Goal: Task Accomplishment & Management: Manage account settings

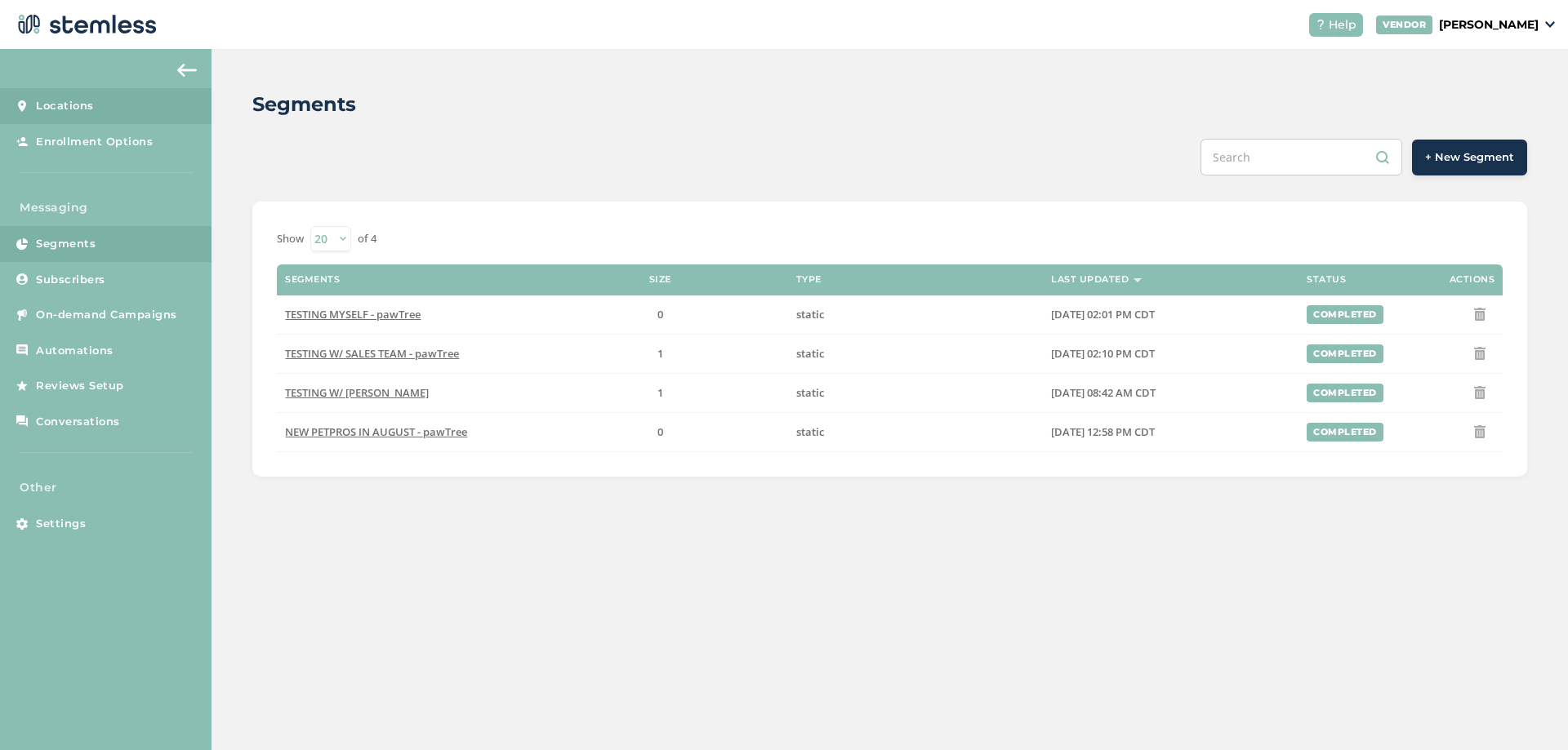
click at [68, 102] on span "Locations" at bounding box center [65, 106] width 58 height 16
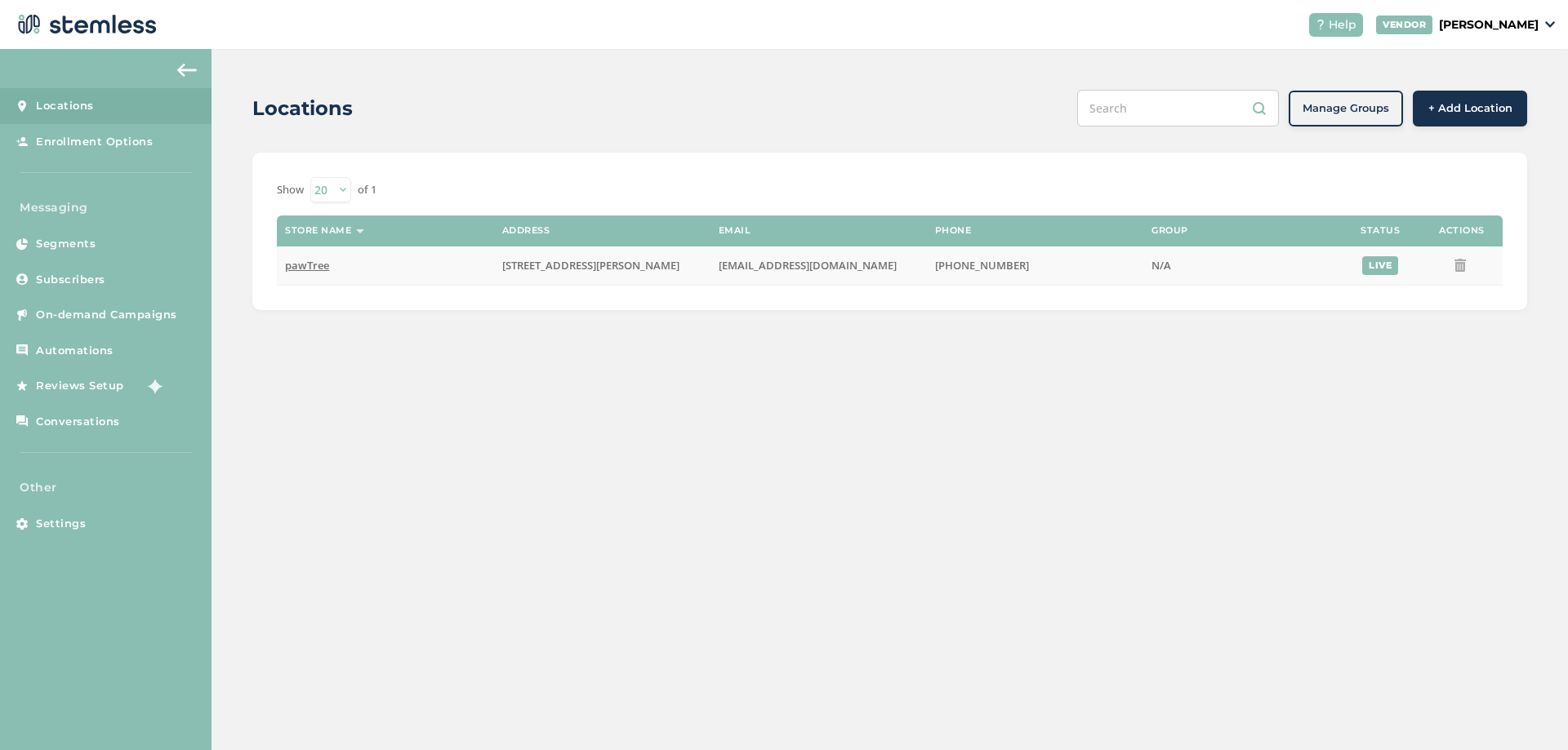
click at [305, 268] on span "pawTree" at bounding box center [307, 265] width 44 height 15
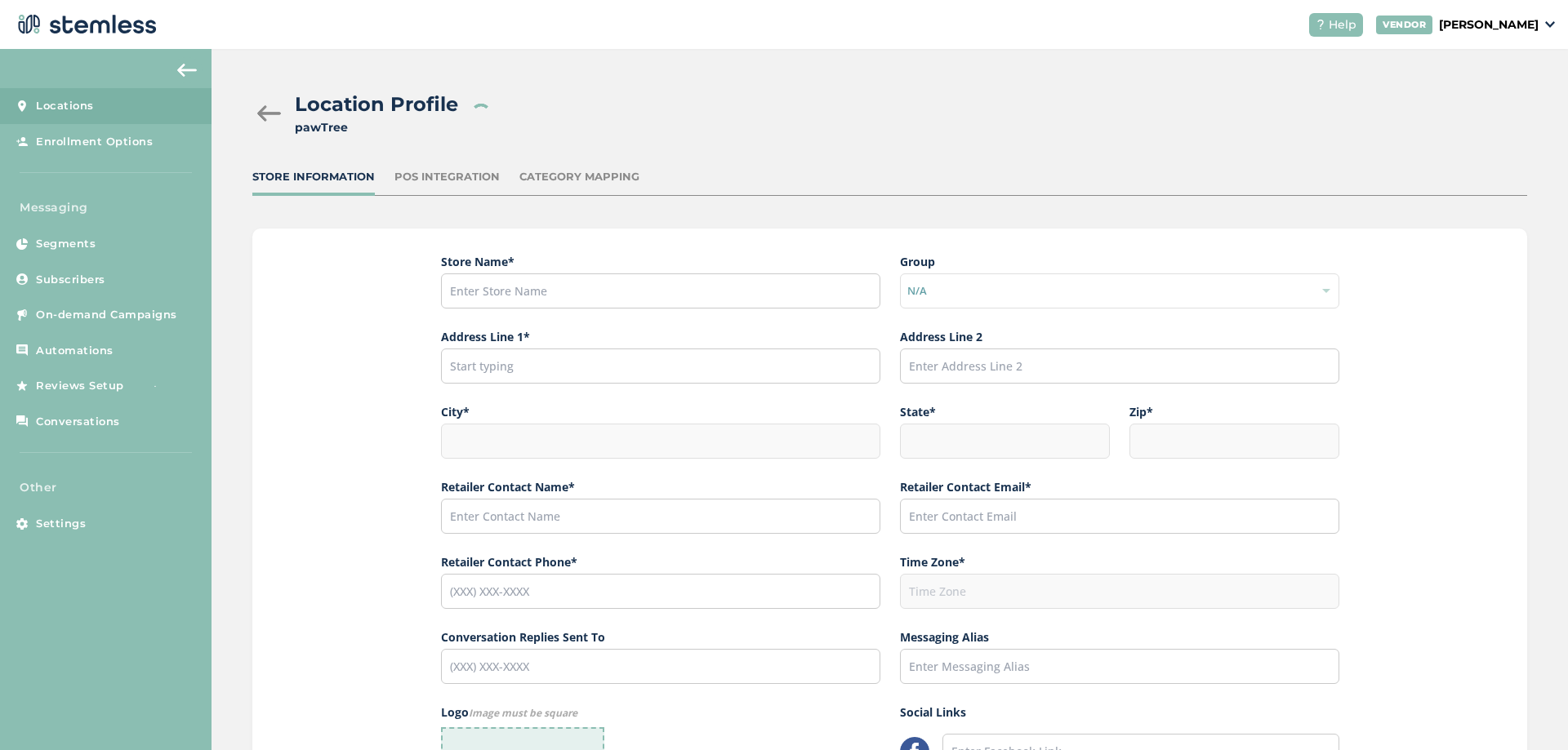
type input "pawTree"
type input "940 South Kimball Avenue"
type input "Suite 150"
type input "Southlake"
type input "TX"
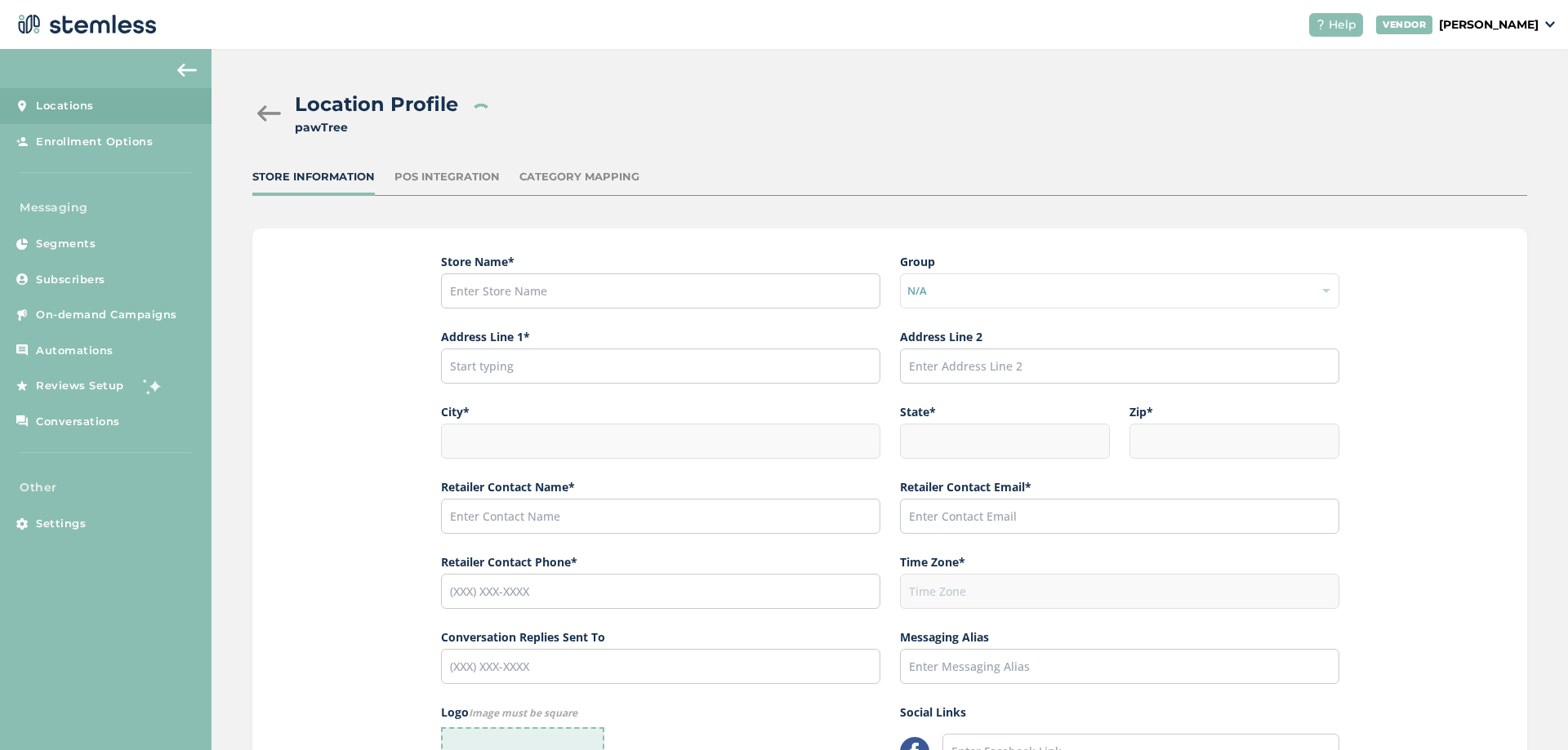
type input "76092"
type input "Support"
type input "Support@pawtree.com"
type input "(855) 940-5234"
type input "America/Chicago"
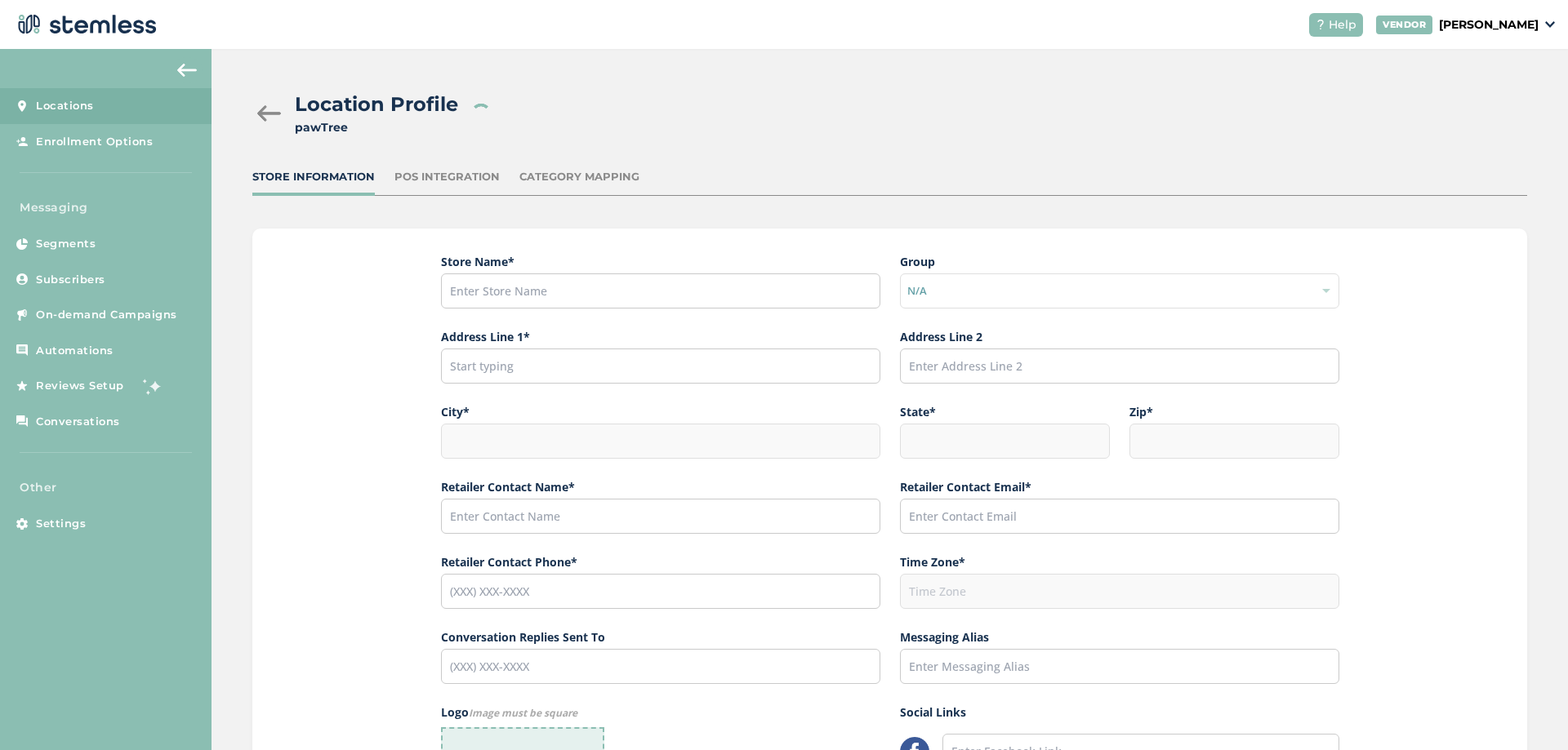
type input "(855) 940-5234"
type input "pawTree Support"
type input "https://facebook.com/pawtree"
type input "https://instagram.com/pawtree"
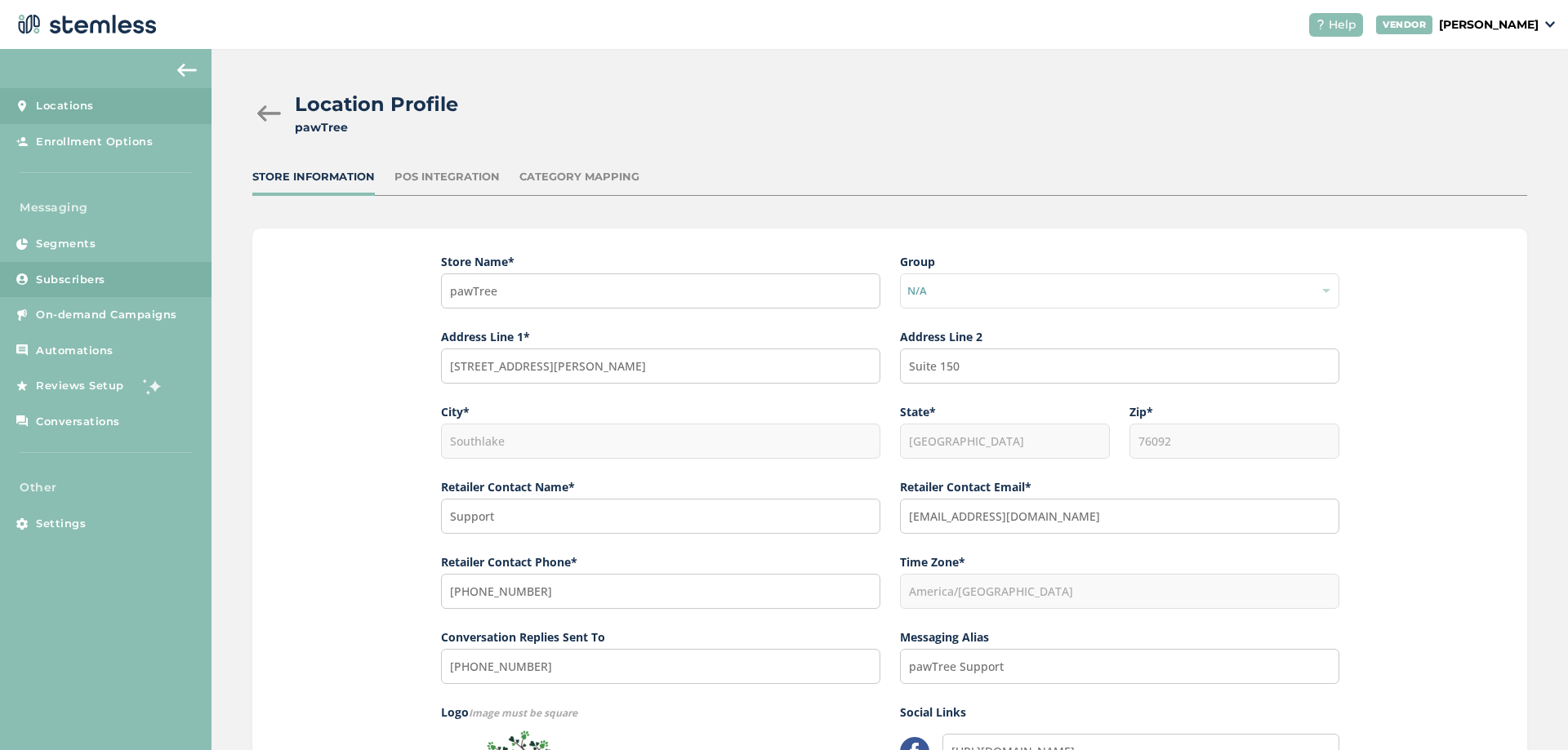
click at [67, 279] on span "Subscribers" at bounding box center [70, 280] width 69 height 16
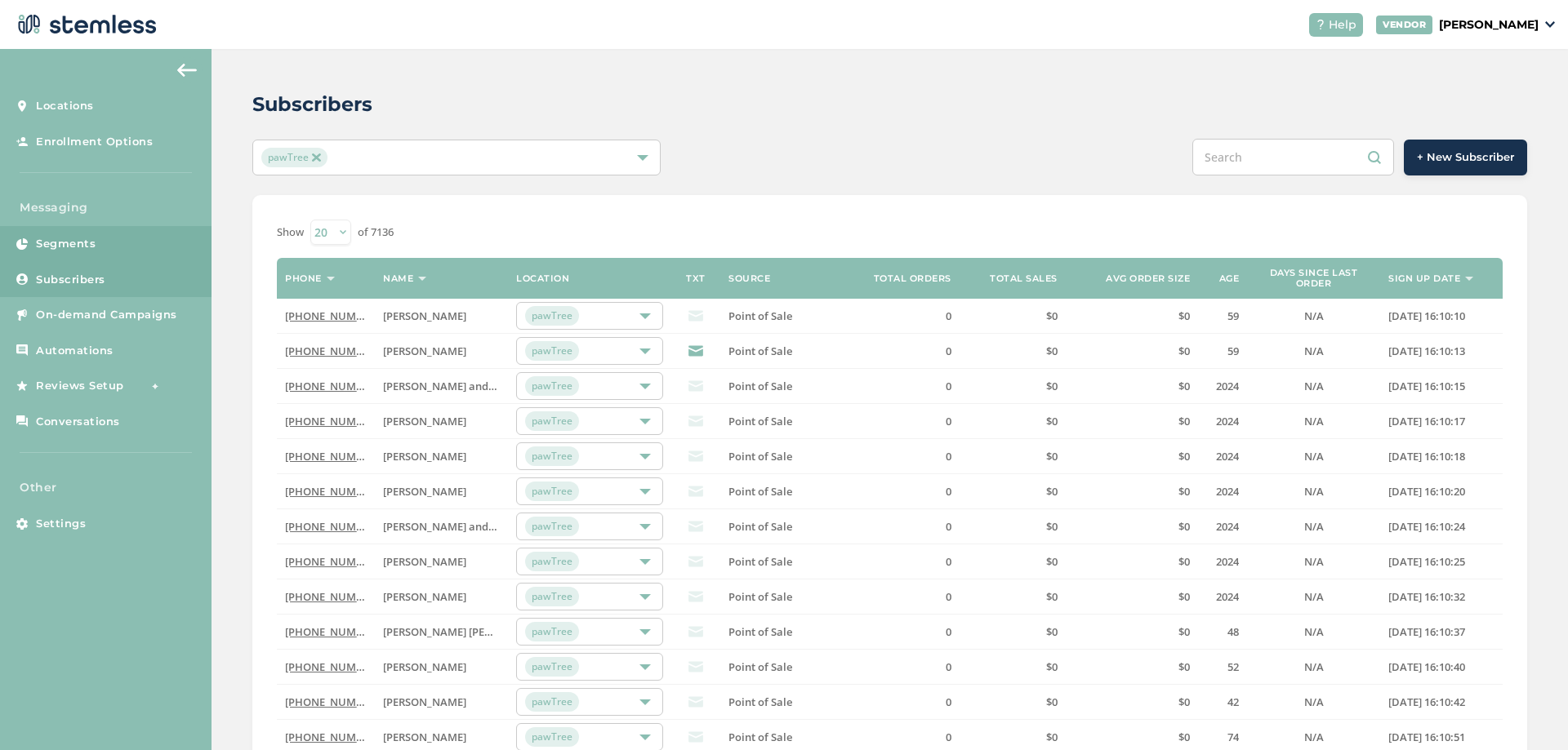
click at [98, 250] on link "Segments" at bounding box center [106, 244] width 212 height 36
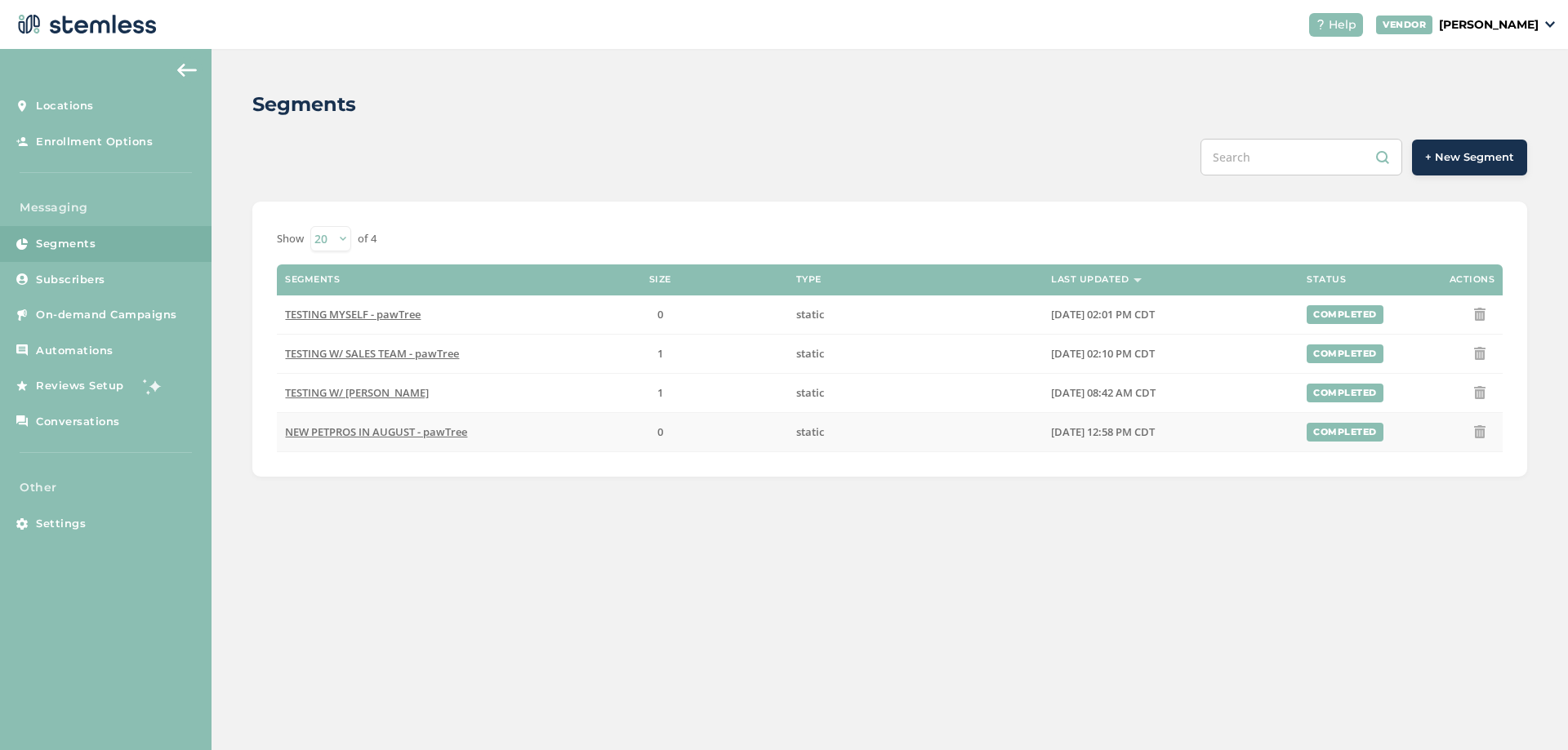
click at [433, 433] on span "NEW PETPROS IN AUGUST - pawTree" at bounding box center [376, 432] width 182 height 15
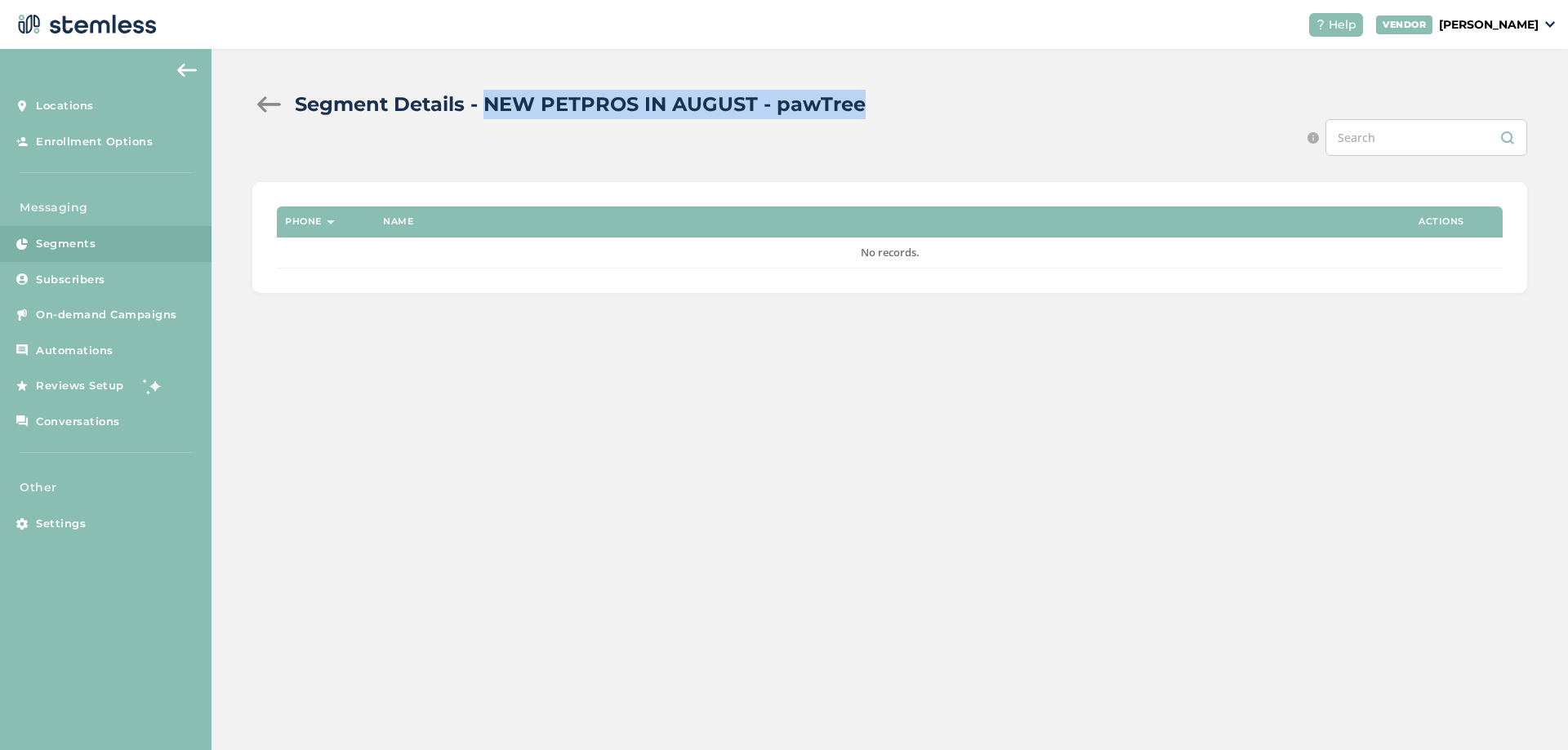
drag, startPoint x: 885, startPoint y: 102, endPoint x: 490, endPoint y: 108, distance: 395.0
click at [490, 108] on div "Segment Details - NEW PETPROS IN AUGUST - pawTree" at bounding box center [883, 104] width 1262 height 29
copy h2 "NEW PETPROS IN AUGUST - pawTree"
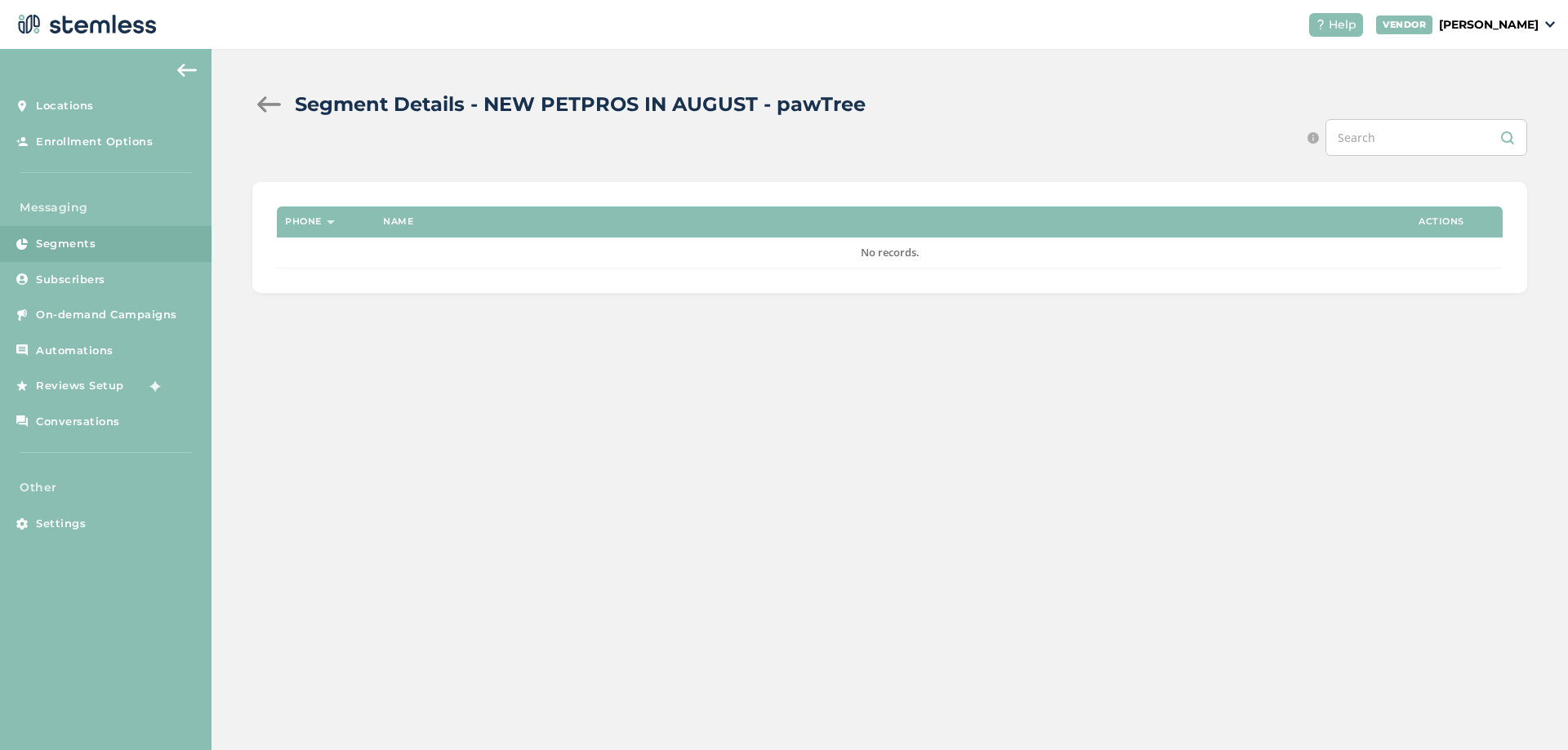
click at [259, 107] on div at bounding box center [269, 104] width 32 height 16
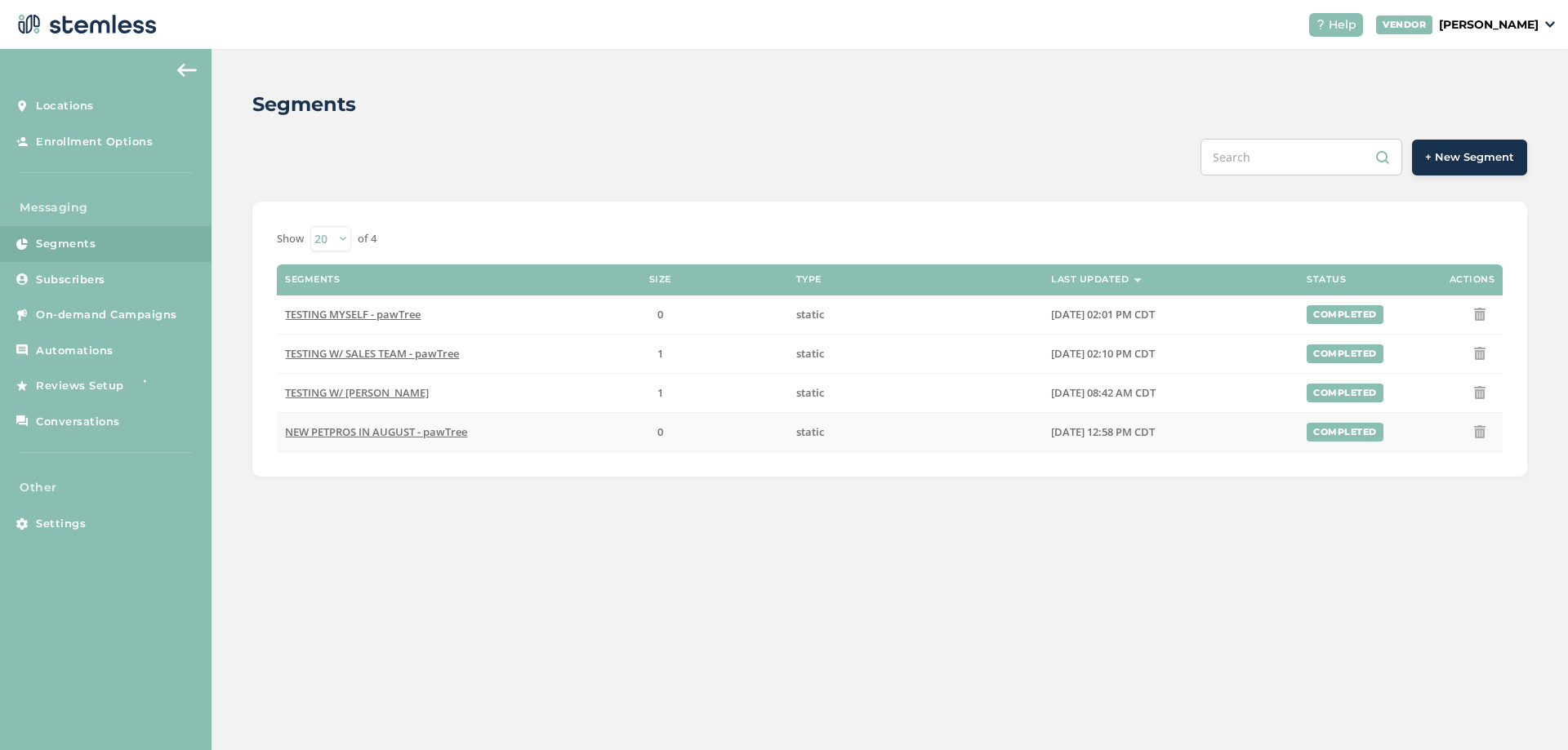
click at [390, 431] on span "NEW PETPROS IN AUGUST - pawTree" at bounding box center [376, 432] width 182 height 15
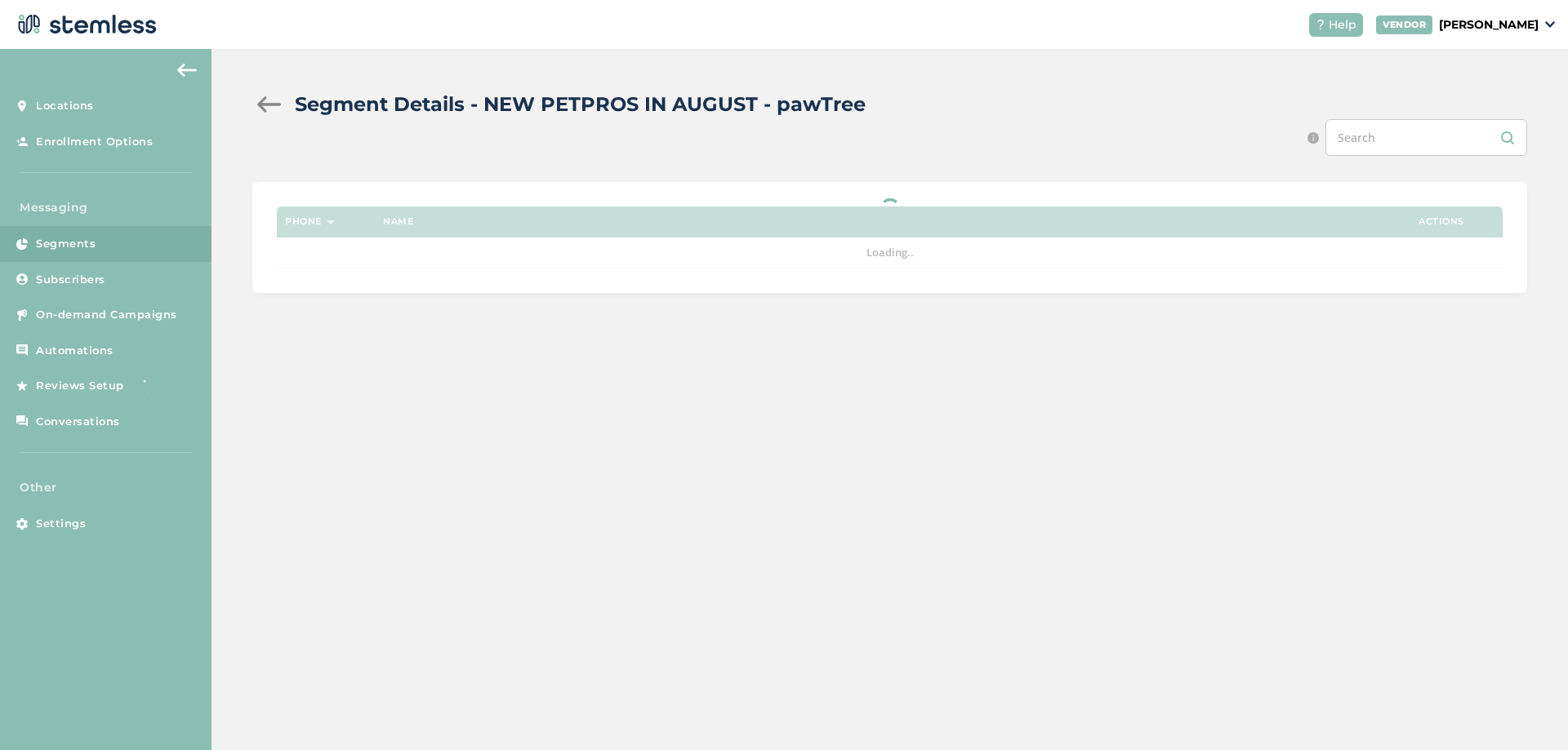
click at [779, 87] on div "Segment Details - NEW PETPROS IN AUGUST - pawTree Search by name or whole 10 di…" at bounding box center [889, 191] width 1356 height 285
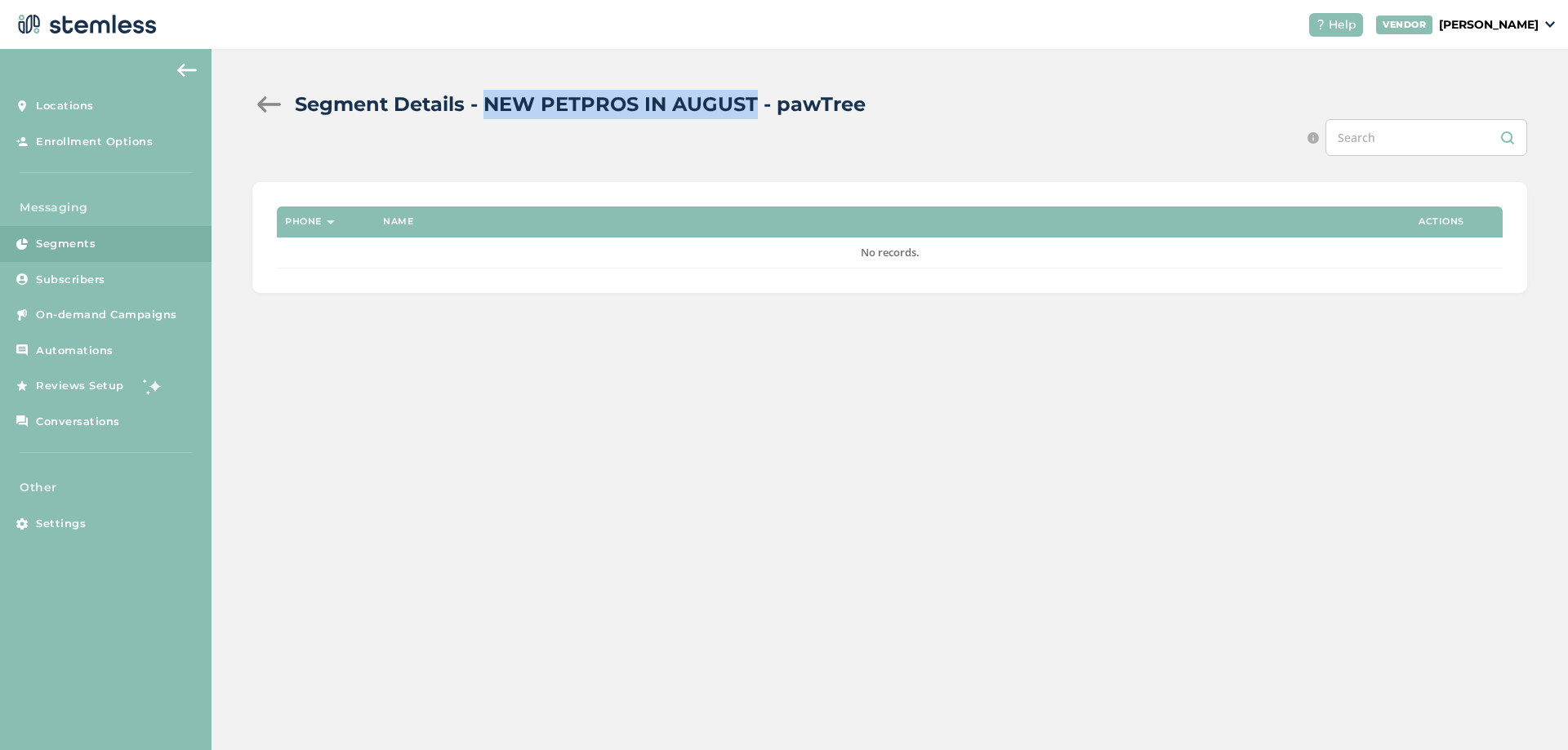
drag, startPoint x: 755, startPoint y: 98, endPoint x: 483, endPoint y: 100, distance: 272.0
click at [483, 100] on h2 "Segment Details - NEW PETPROS IN AUGUST - pawTree" at bounding box center [580, 104] width 571 height 29
copy h2 "NEW PETPROS IN AUGUST"
click at [265, 103] on div at bounding box center [269, 104] width 32 height 16
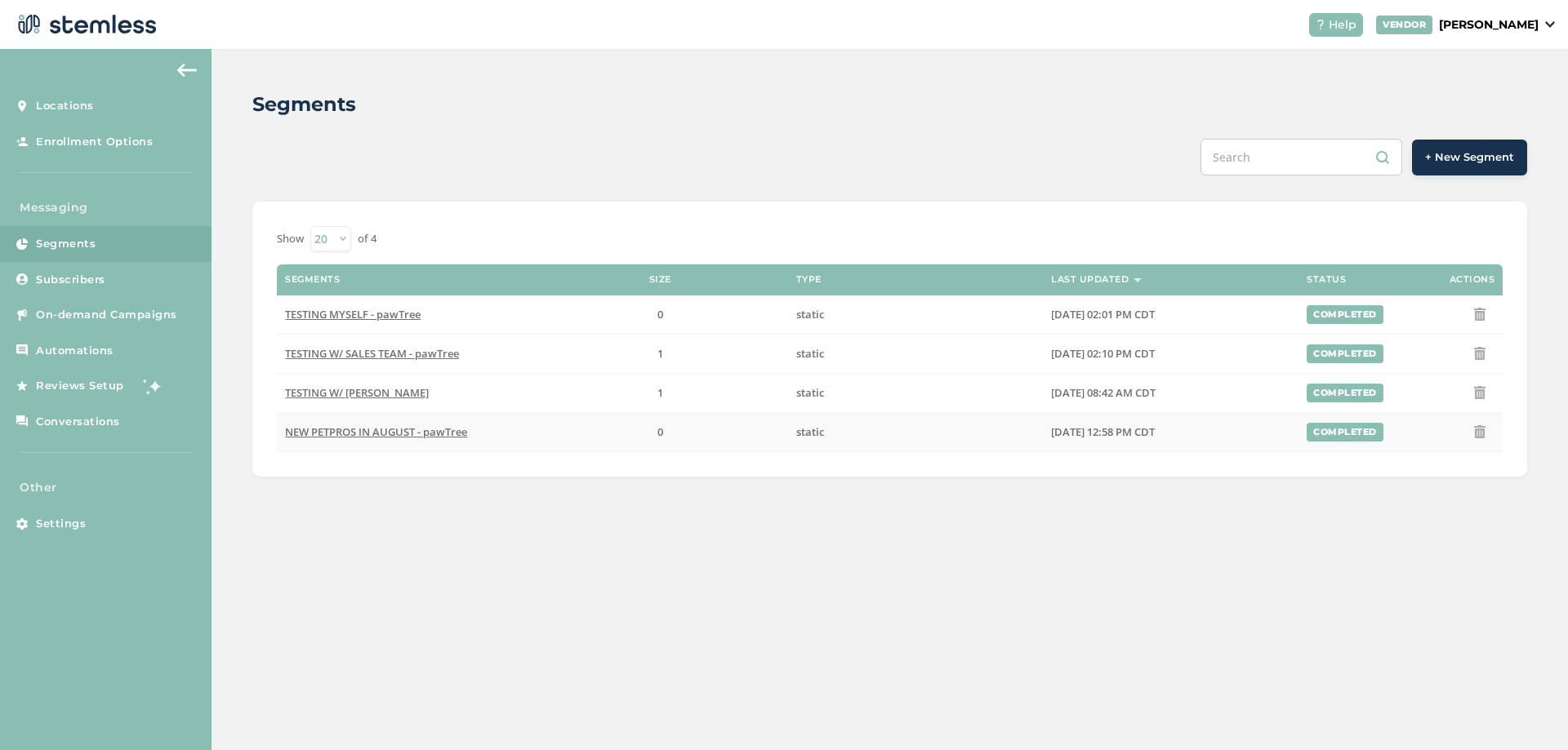
click at [1484, 430] on icon at bounding box center [1479, 432] width 13 height 13
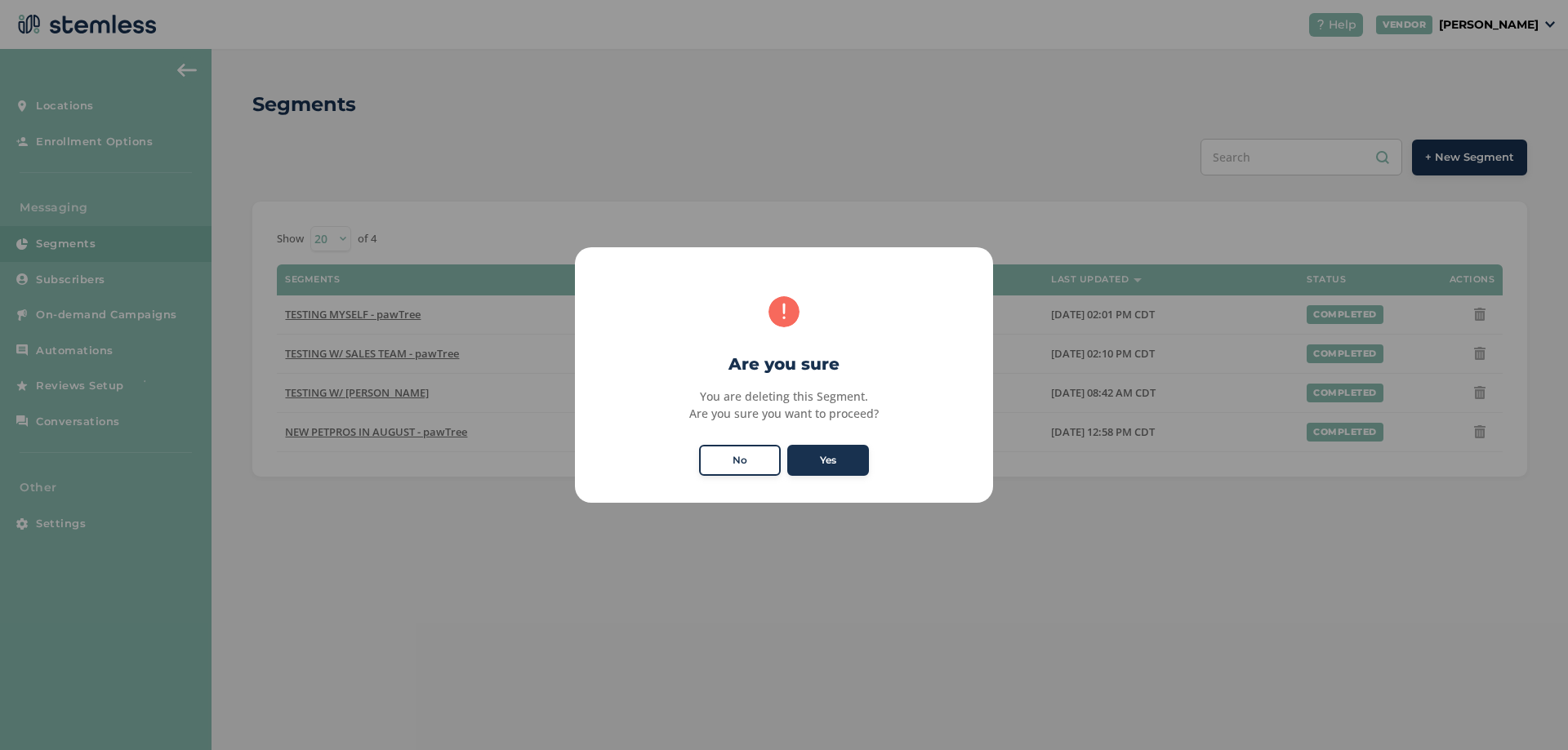
click at [763, 461] on button "No" at bounding box center [740, 460] width 82 height 31
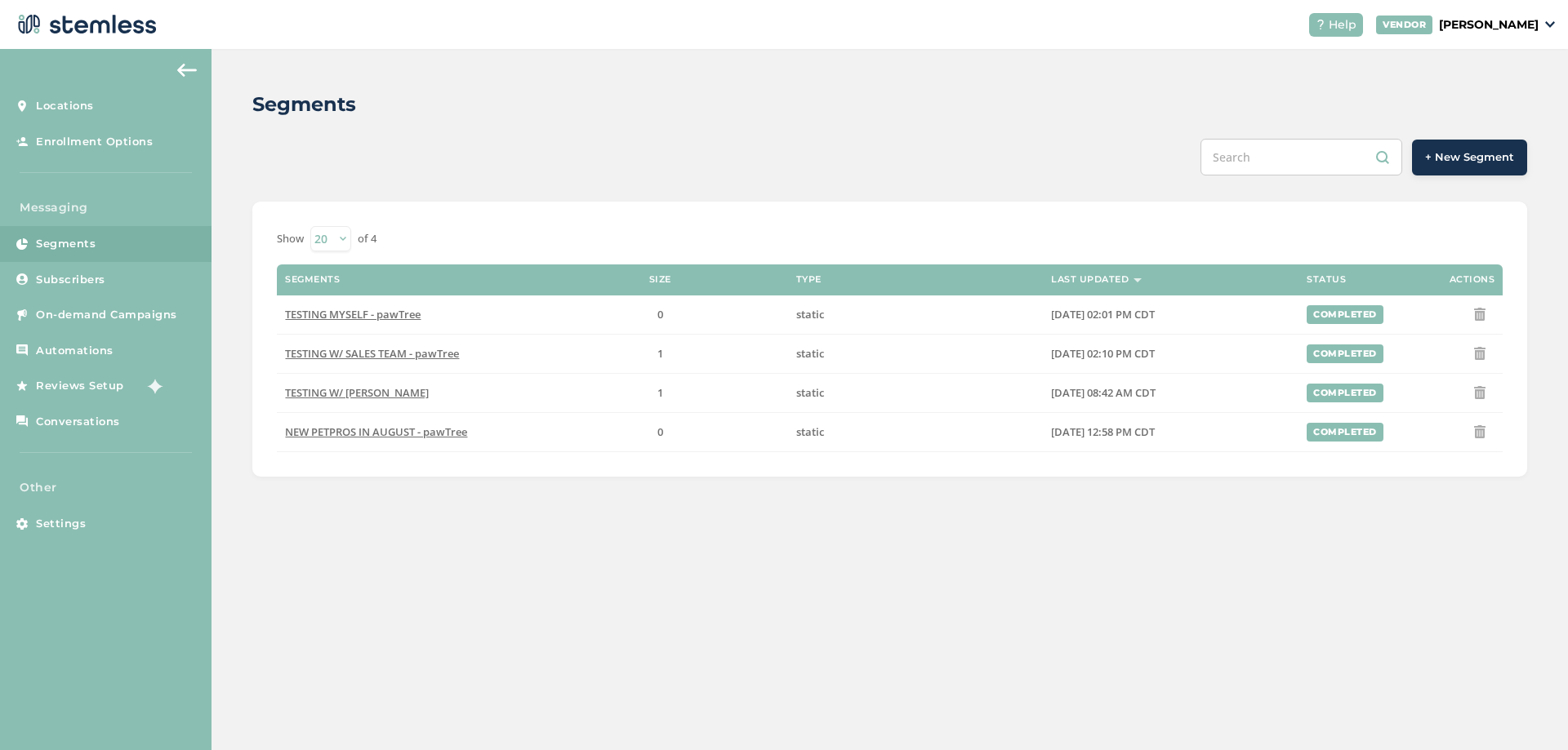
click at [1464, 154] on span "+ New Segment" at bounding box center [1470, 157] width 89 height 16
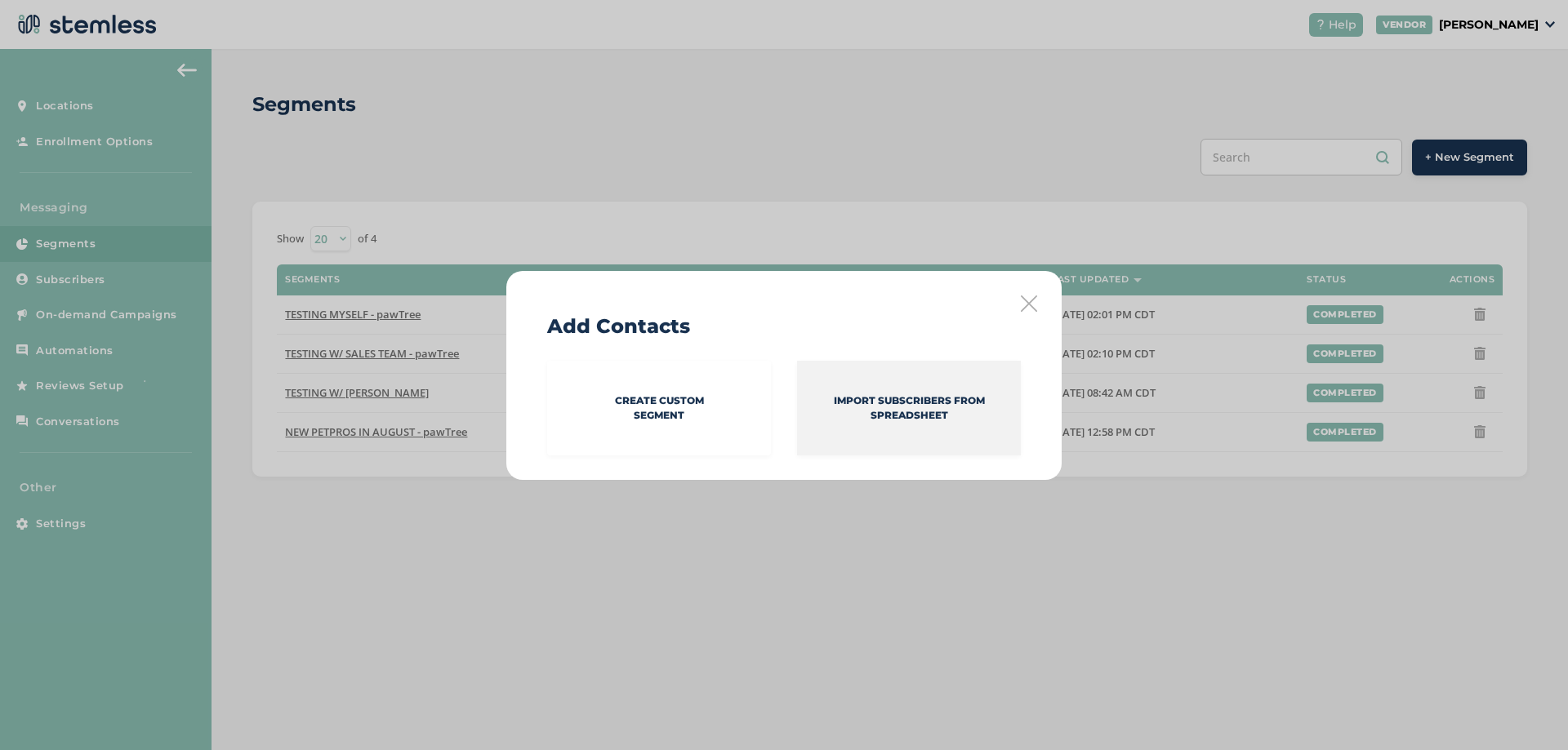
click at [896, 407] on p "Import Subscribers from spreadsheet" at bounding box center [909, 408] width 224 height 29
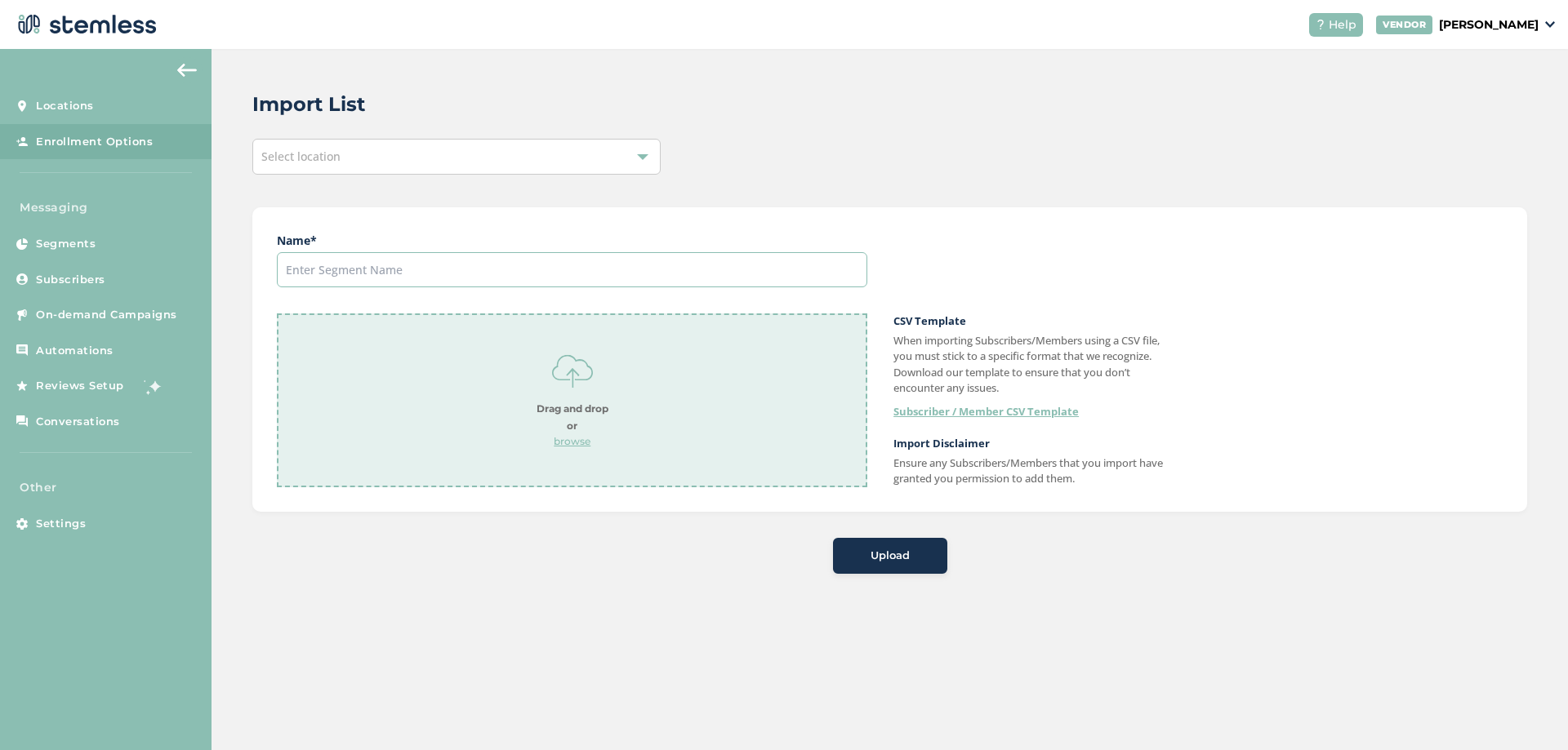
click at [438, 259] on input "text" at bounding box center [572, 270] width 591 height 35
click at [435, 158] on div "Select location" at bounding box center [457, 157] width 408 height 36
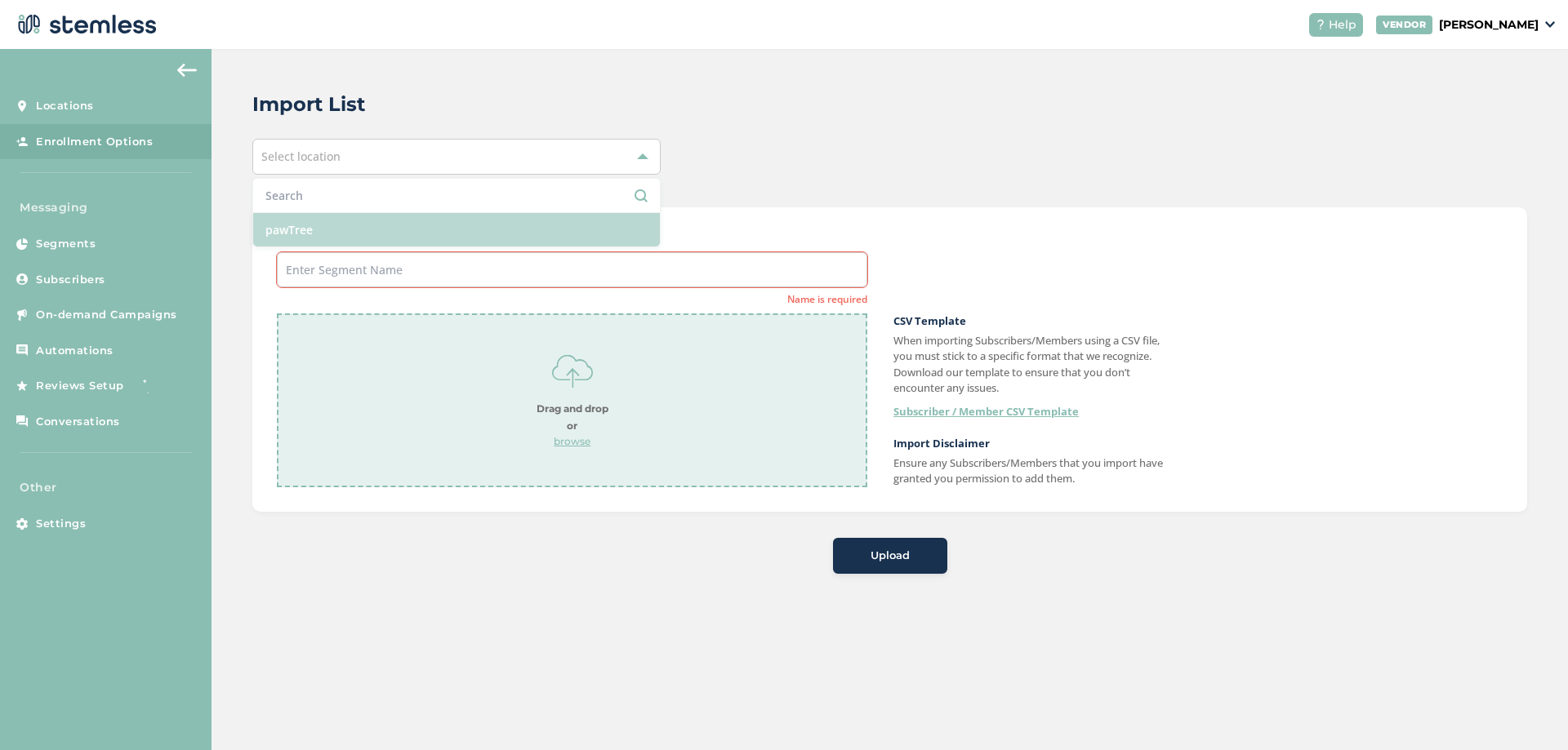
click at [348, 230] on li "pawTree" at bounding box center [457, 230] width 406 height 33
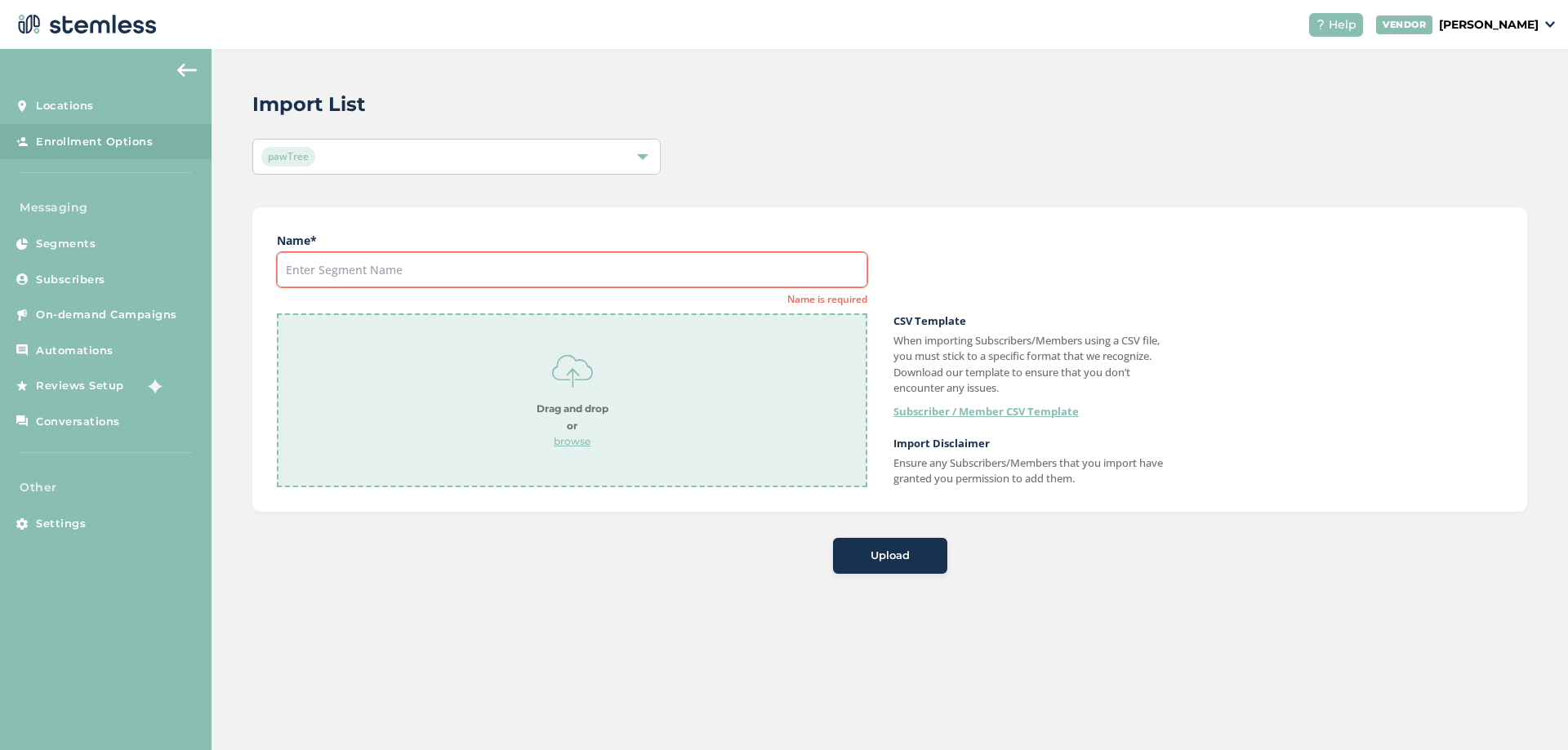
click at [360, 268] on input "text" at bounding box center [572, 270] width 591 height 35
paste input "NEW PETPROS IN AUGUST"
type input "NEW PETPROS IN AUGUST"
click at [573, 433] on div "Drag and drop or browse" at bounding box center [573, 399] width 72 height 98
click at [858, 570] on button "Upload" at bounding box center [890, 556] width 114 height 36
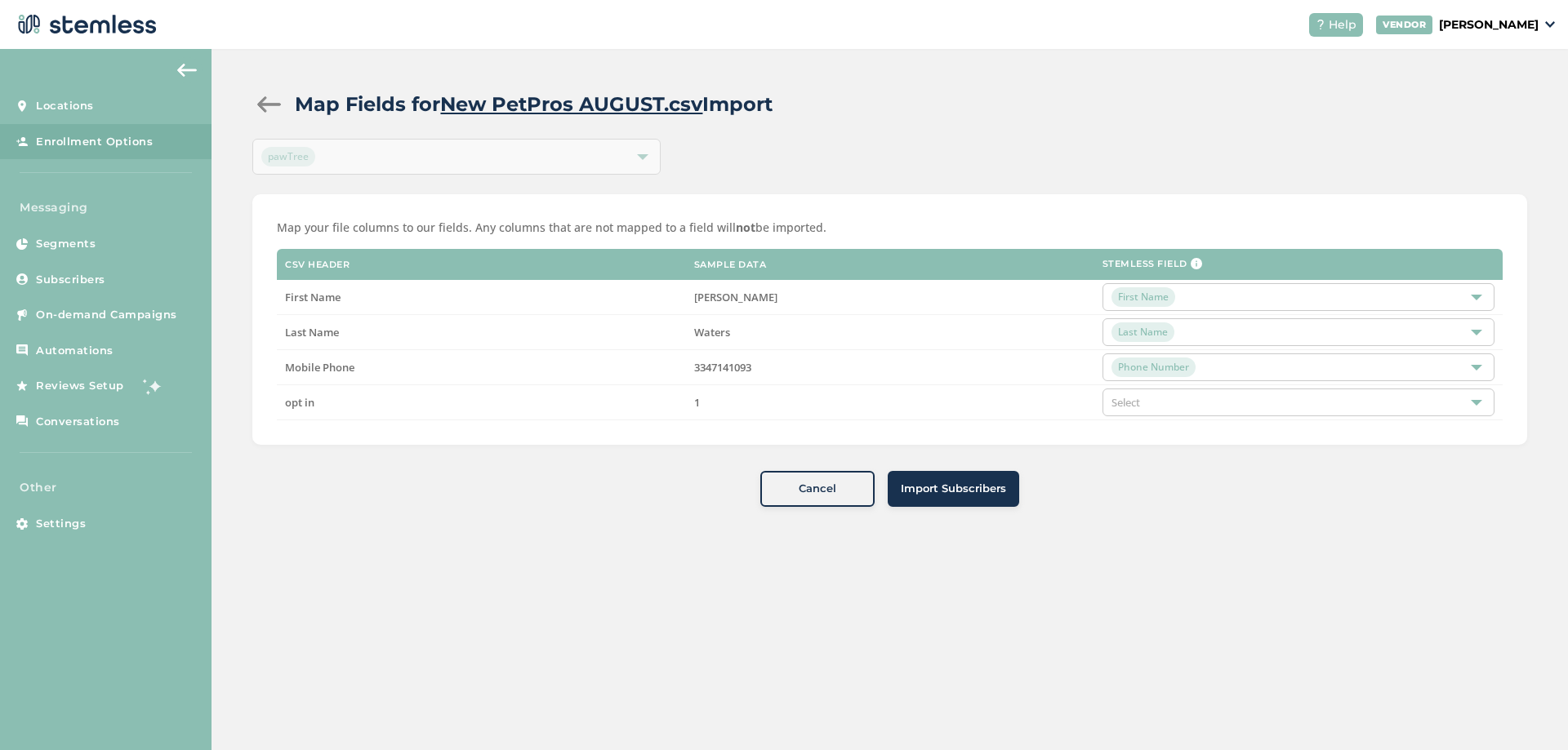
click at [1145, 407] on div "Select" at bounding box center [1298, 402] width 392 height 28
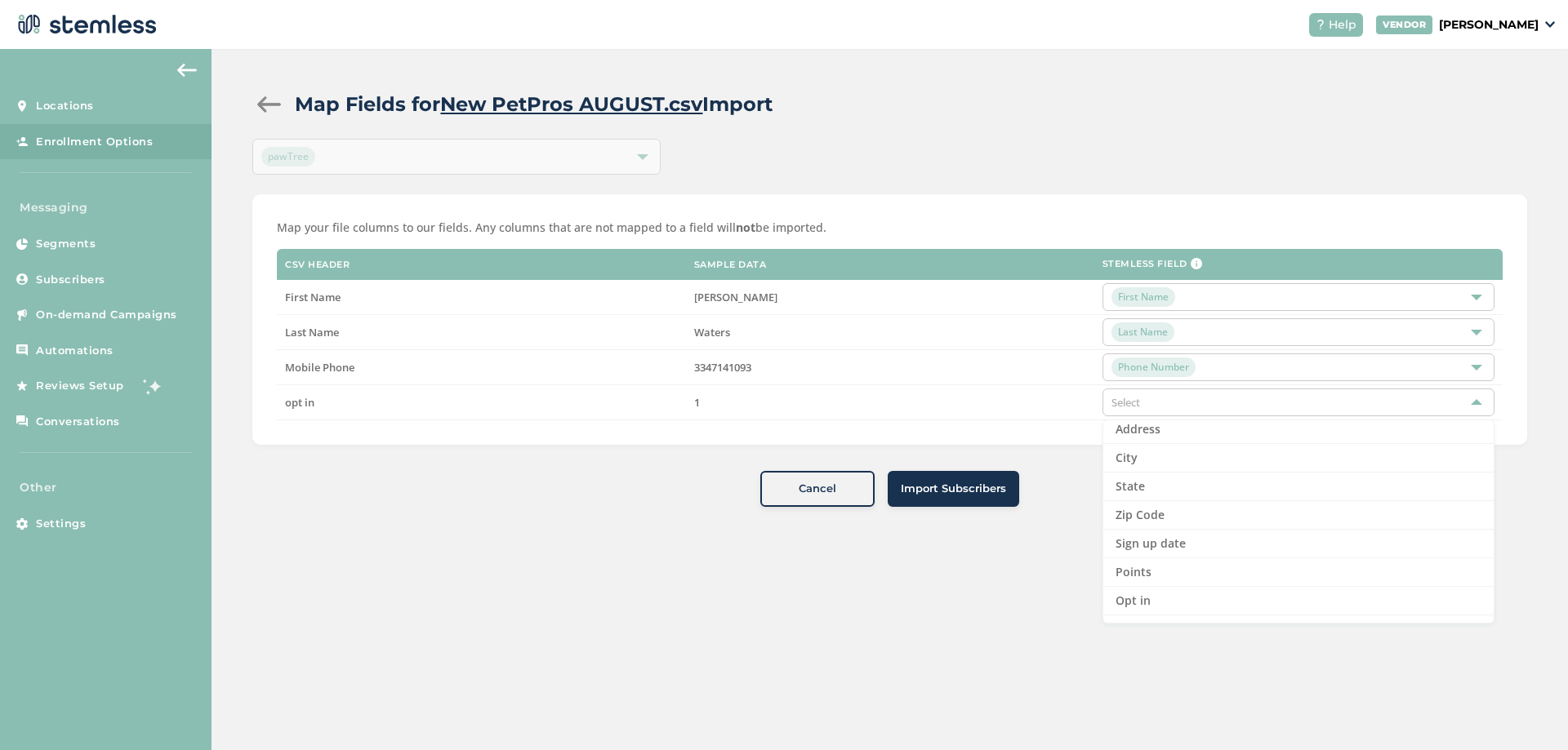
scroll to position [168, 0]
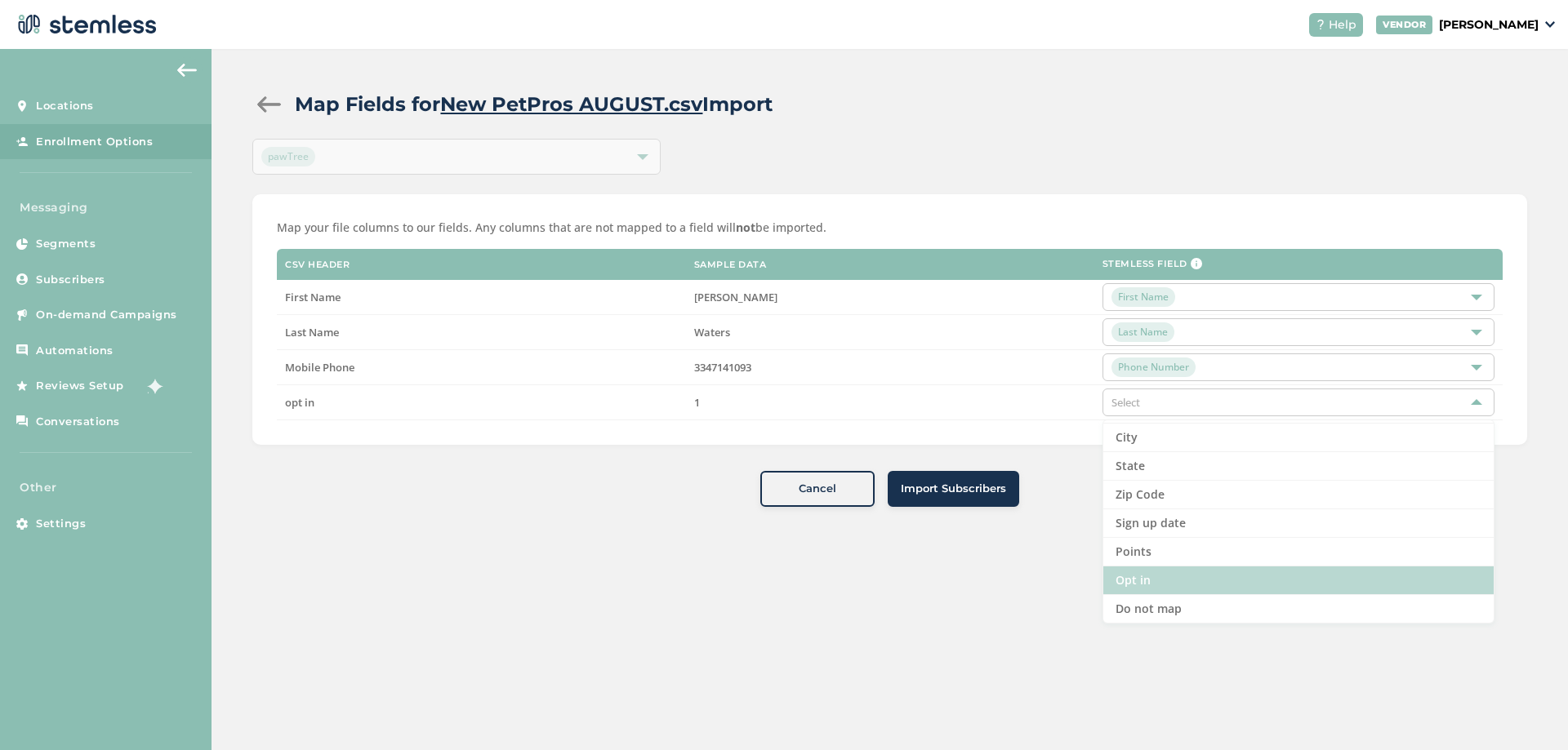
click at [1149, 582] on li "Opt in" at bounding box center [1298, 580] width 390 height 28
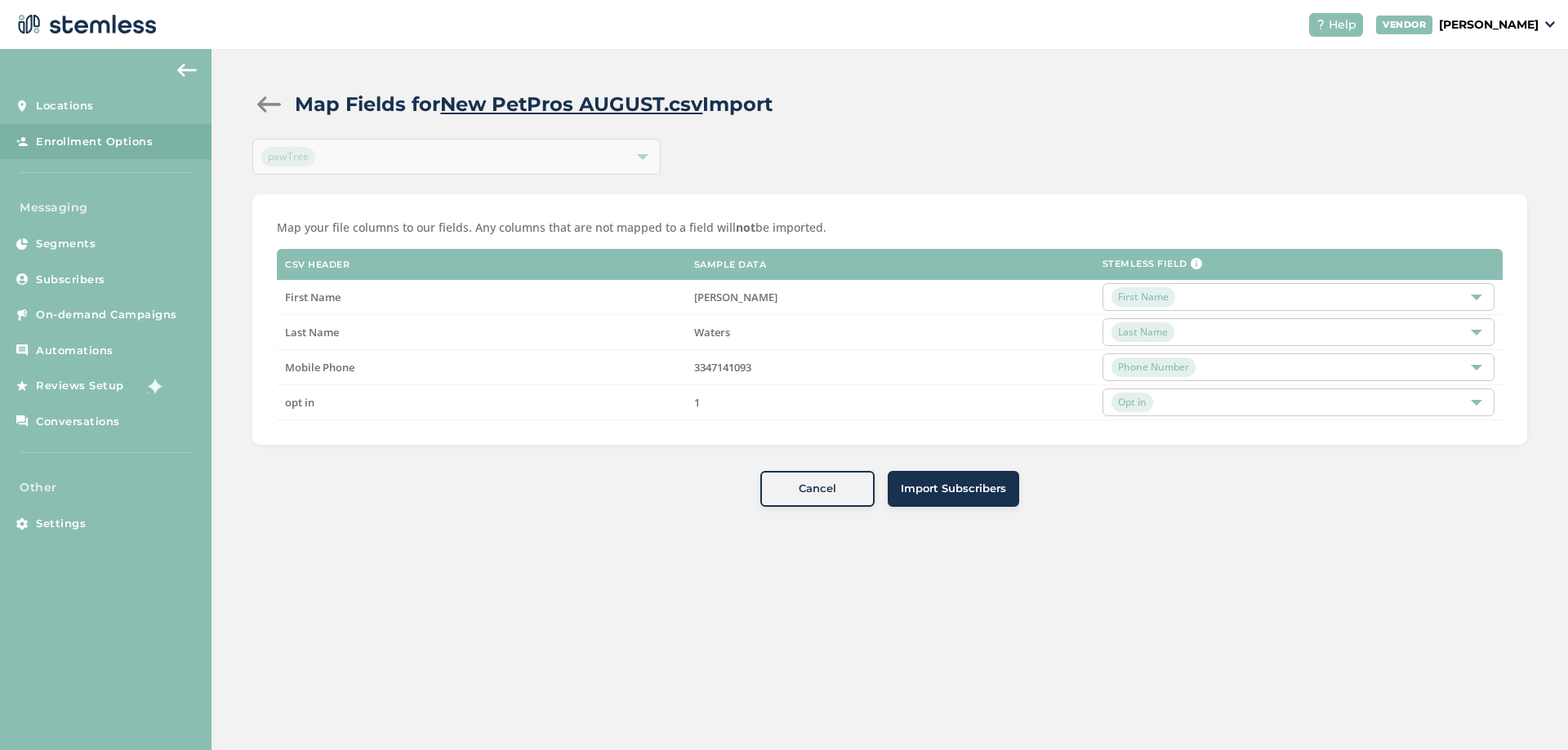
click at [959, 491] on span "Import Subscribers" at bounding box center [953, 489] width 105 height 16
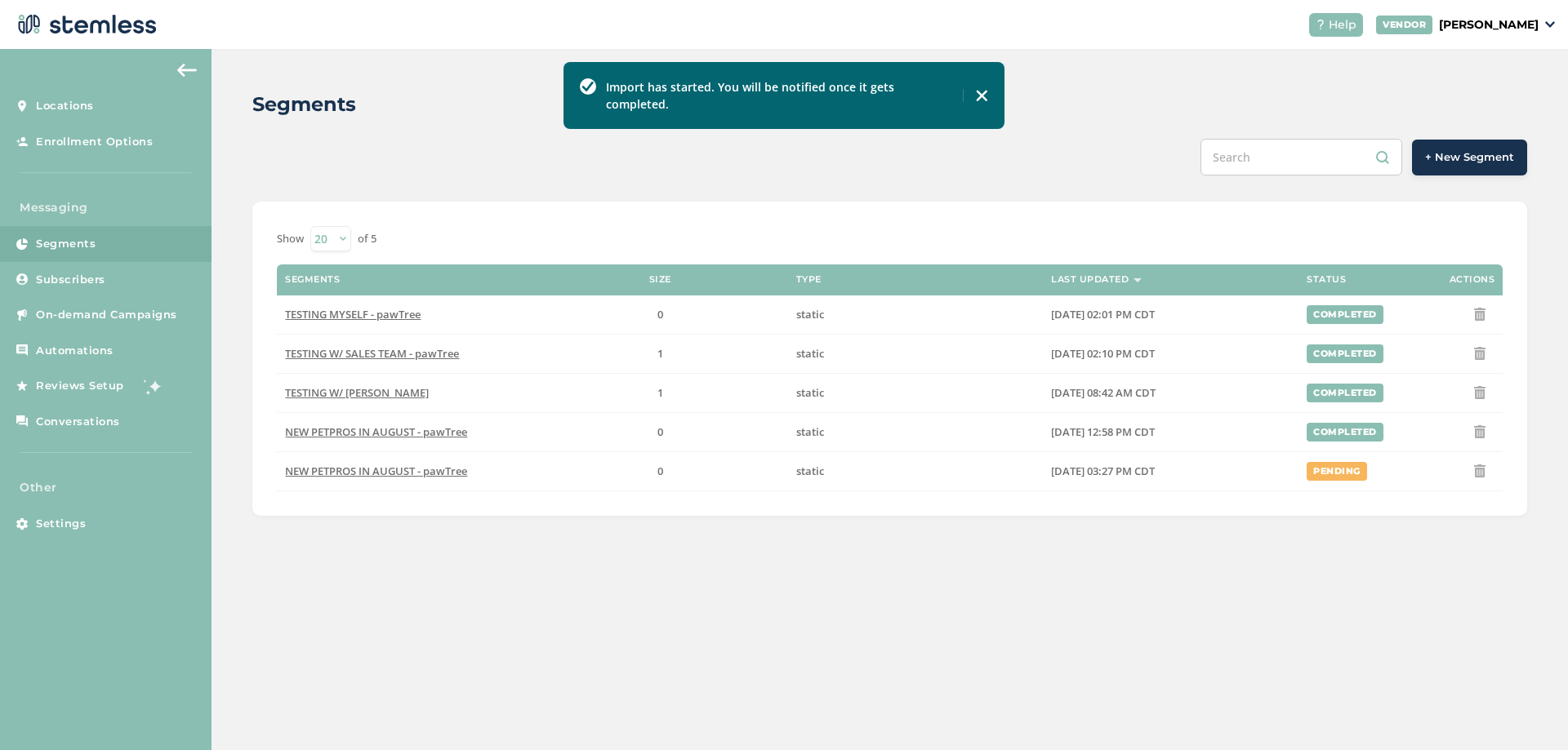
click at [982, 89] on img at bounding box center [981, 95] width 13 height 13
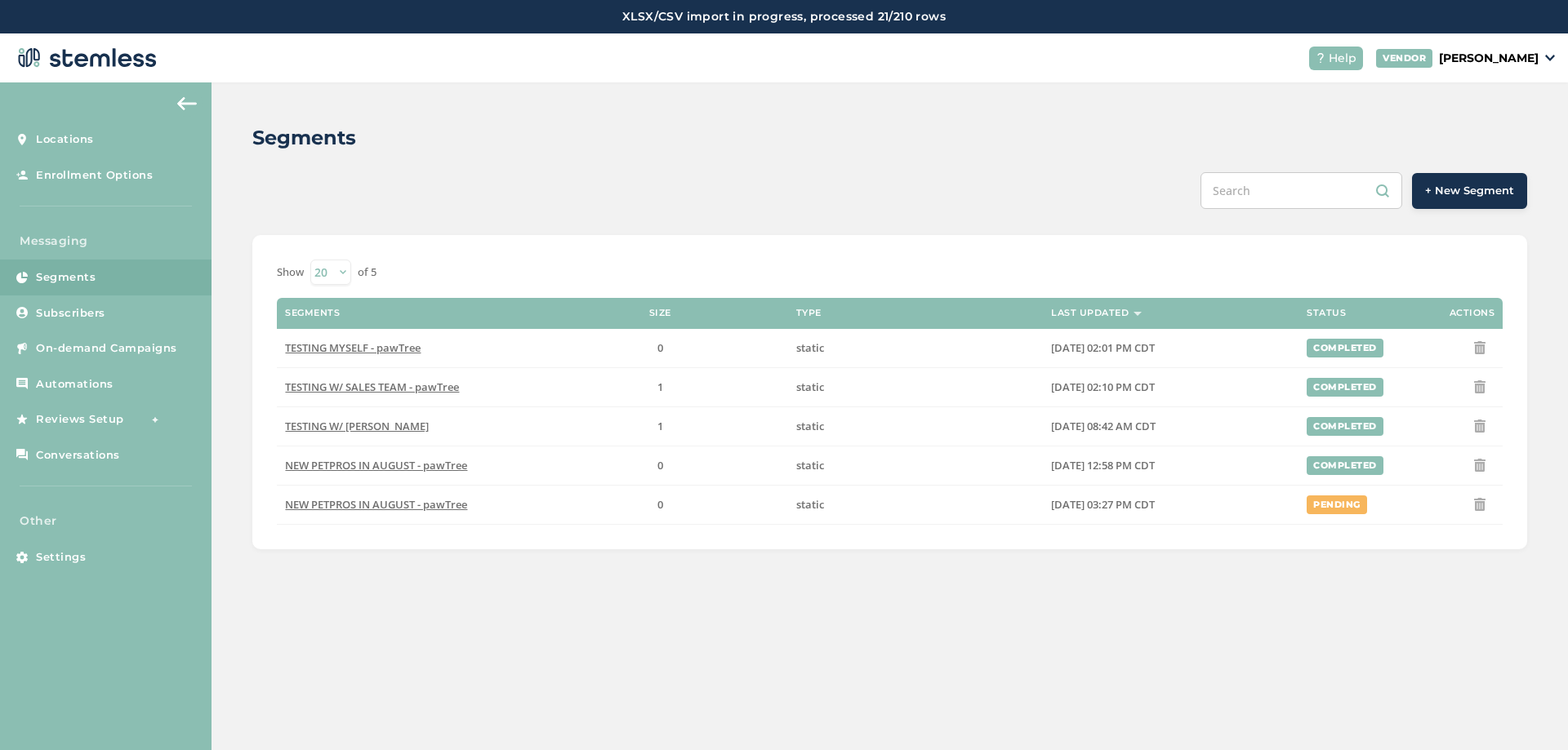
click at [589, 585] on div "Segments + New Segment Show 20 50 100 of 5 Segments Size Type Last Updated Stat…" at bounding box center [889, 336] width 1356 height 508
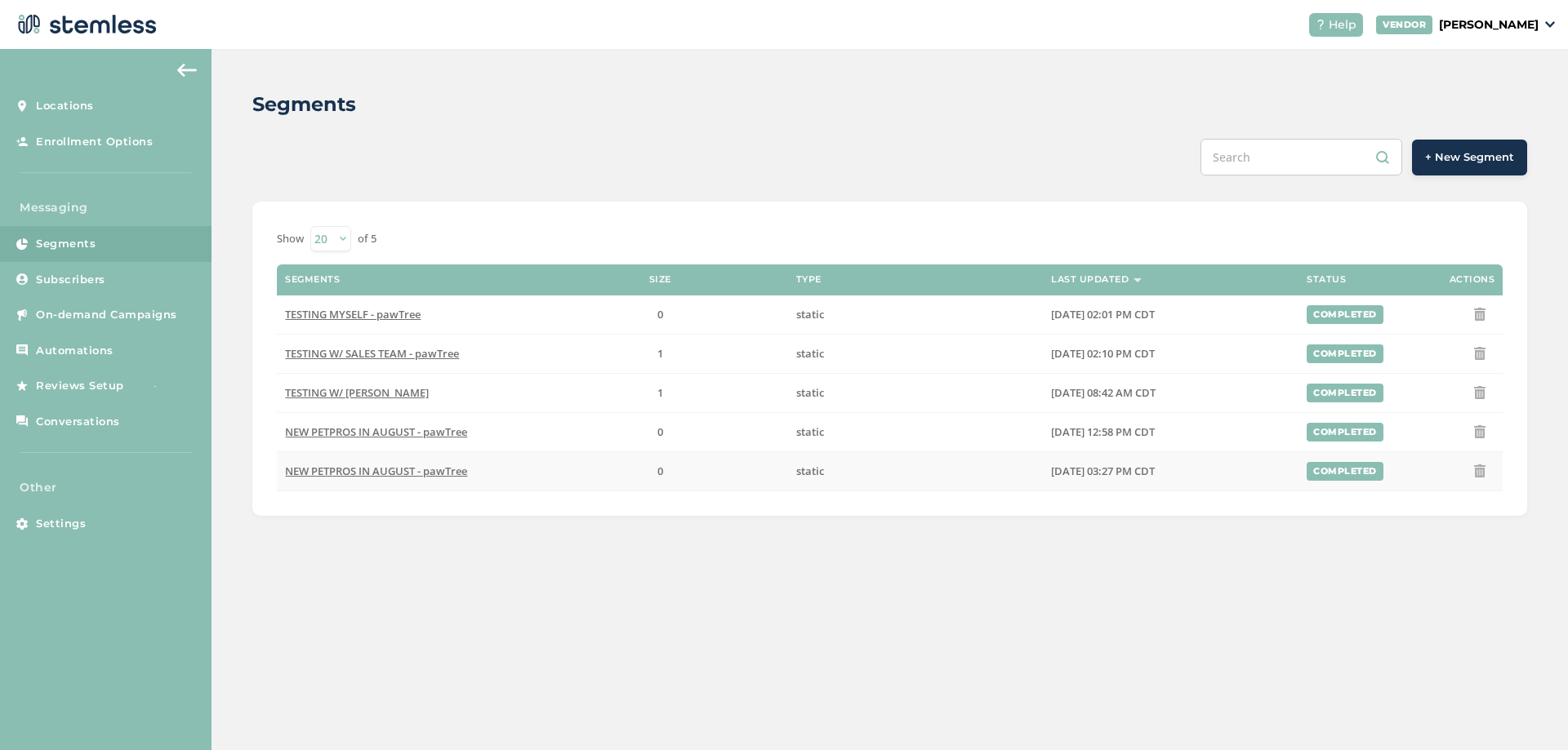
click at [1478, 469] on icon at bounding box center [1479, 470] width 13 height 13
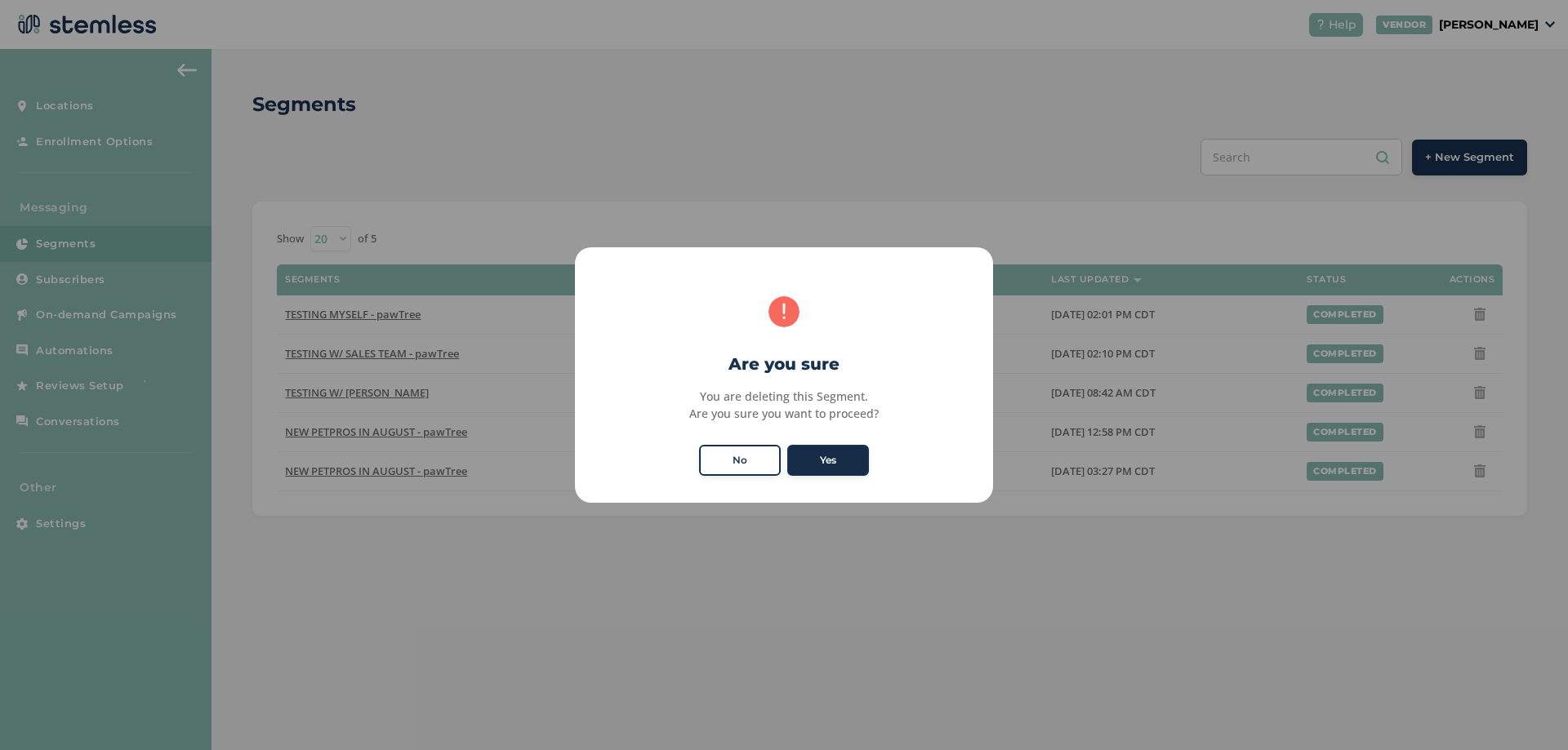
click at [820, 460] on button "Yes" at bounding box center [828, 460] width 82 height 31
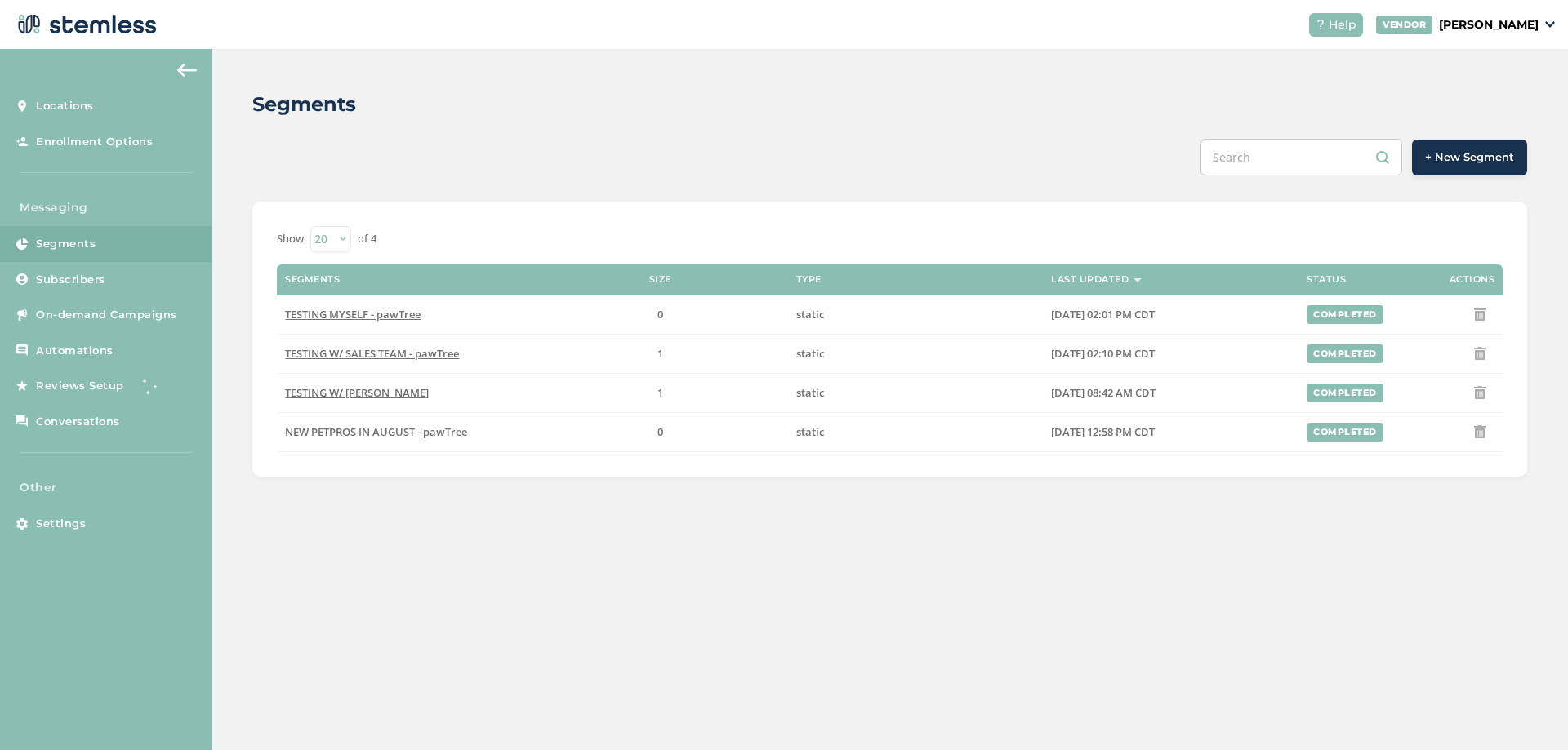
click at [1466, 167] on button "+ New Segment" at bounding box center [1469, 158] width 115 height 36
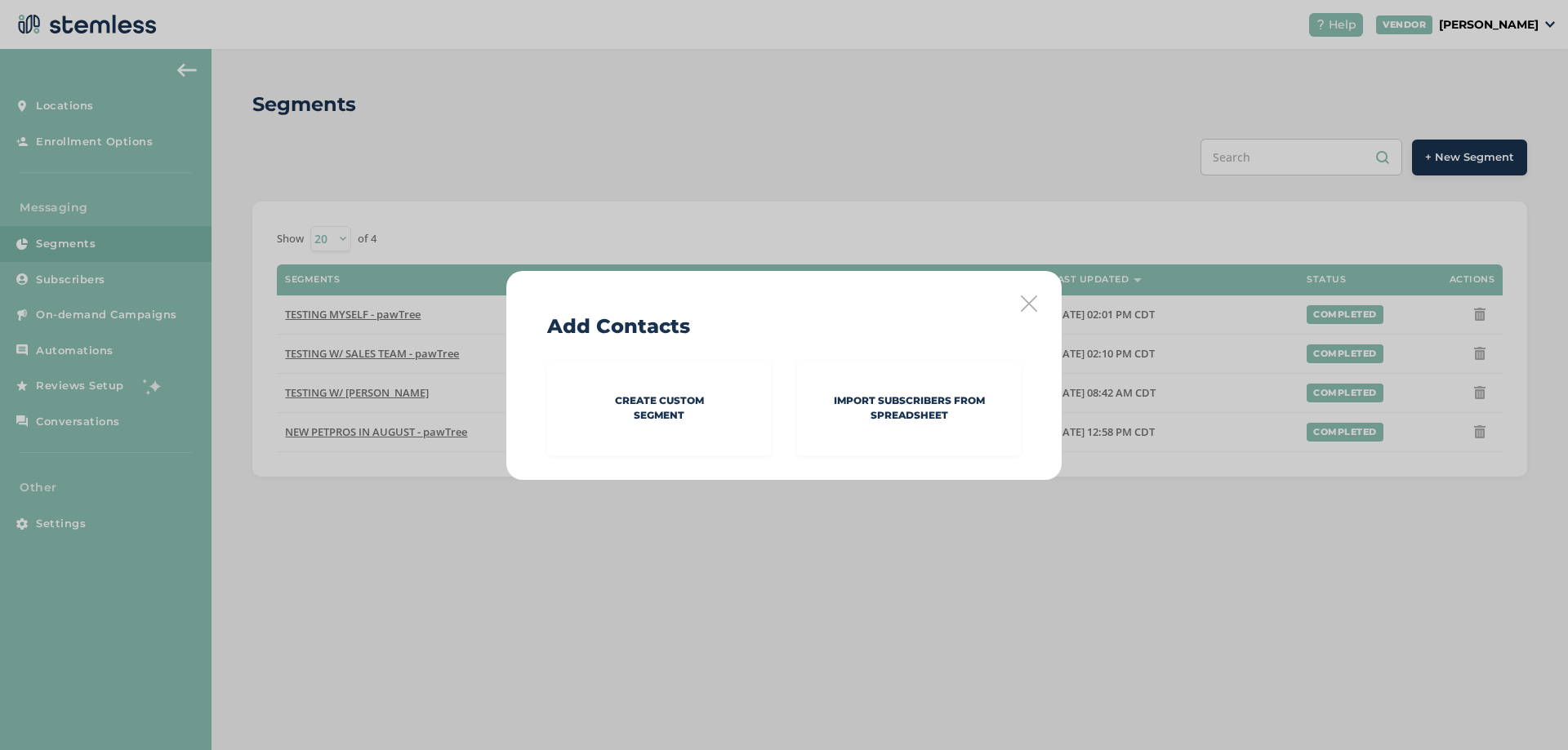
click at [1040, 299] on div "Add Contacts Create Custom Segment Import Subscribers from spreadsheet" at bounding box center [784, 375] width 556 height 209
click at [1036, 298] on icon at bounding box center [1029, 303] width 16 height 16
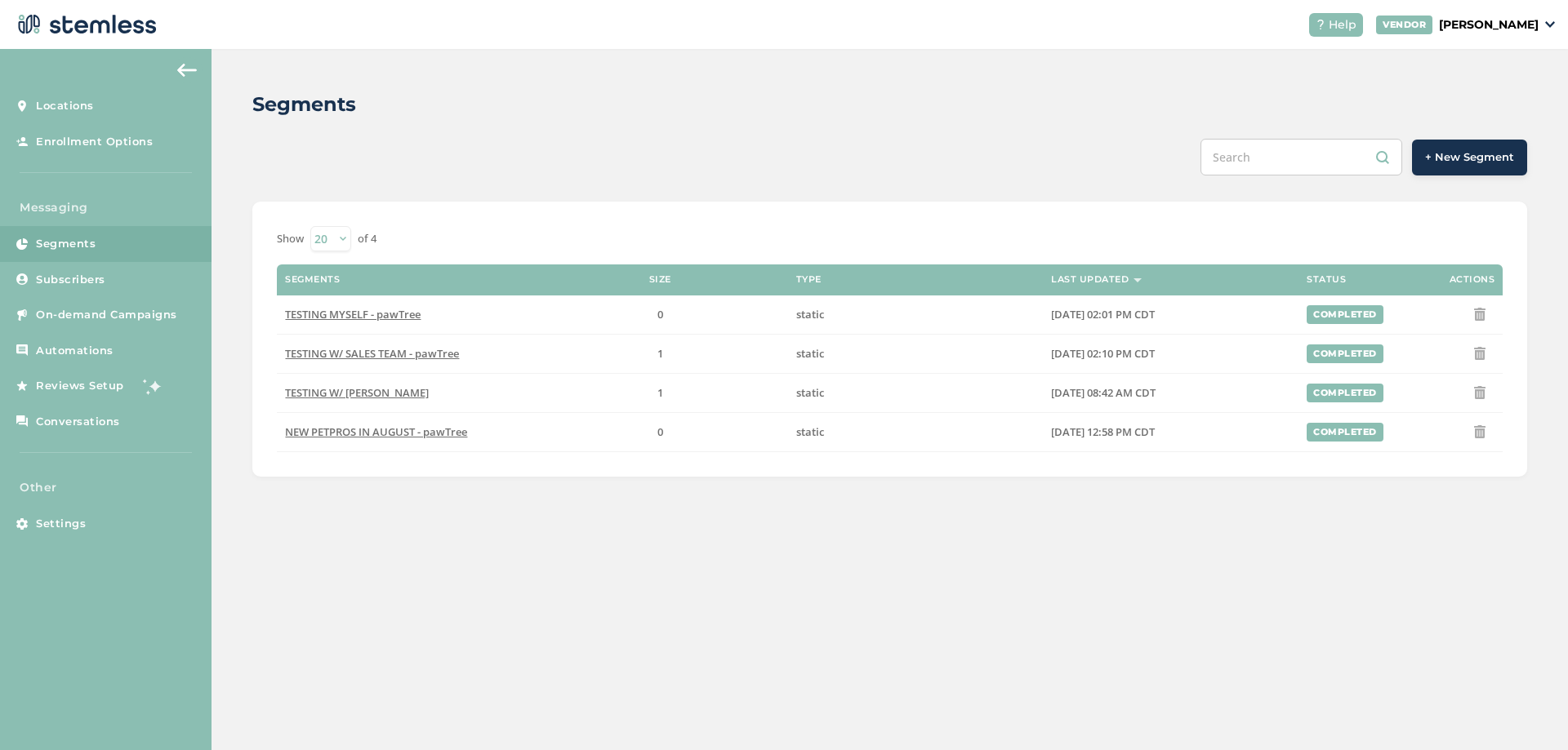
click at [728, 157] on div "+ New Segment" at bounding box center [890, 157] width 1275 height 37
click at [436, 544] on div "Segments + New Segment Show 20 50 100 of 4 Segments Size Type Last Updated Stat…" at bounding box center [889, 399] width 1356 height 701
click at [371, 523] on div "Segments + New Segment Show 20 50 100 of 4 Segments Size Type Last Updated Stat…" at bounding box center [889, 399] width 1356 height 701
click at [554, 574] on div "Segments + New Segment Show 20 50 100 of 4 Segments Size Type Last Updated Stat…" at bounding box center [889, 399] width 1356 height 701
click at [419, 392] on span "TESTING W/ [PERSON_NAME]" at bounding box center [357, 392] width 143 height 15
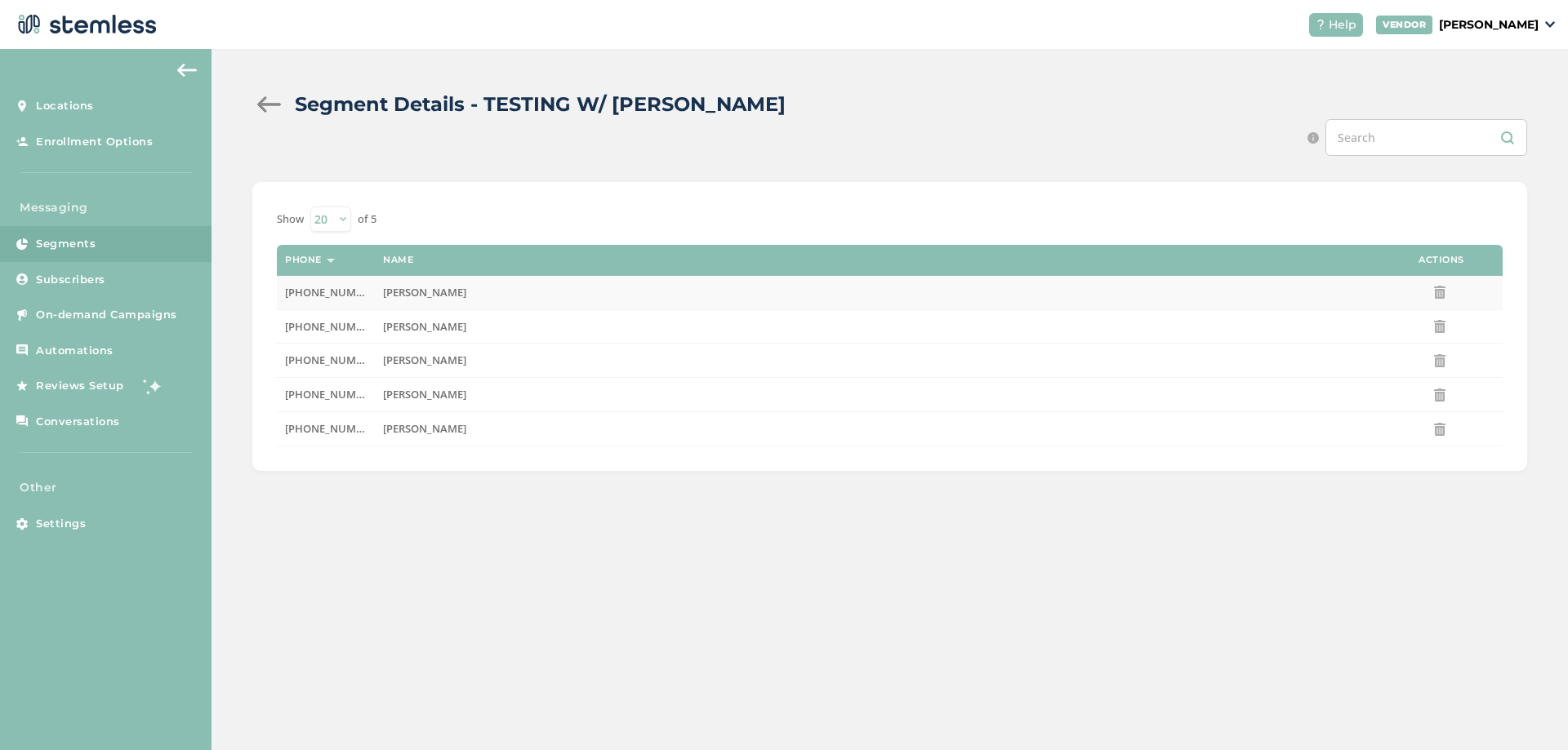
drag, startPoint x: 366, startPoint y: 294, endPoint x: 281, endPoint y: 295, distance: 85.0
click at [281, 295] on td "[PHONE_NUMBER]" at bounding box center [325, 292] width 98 height 33
copy span "[PHONE_NUMBER]"
drag, startPoint x: 362, startPoint y: 327, endPoint x: 281, endPoint y: 325, distance: 81.0
click at [280, 325] on td "[PHONE_NUMBER]" at bounding box center [325, 327] width 98 height 34
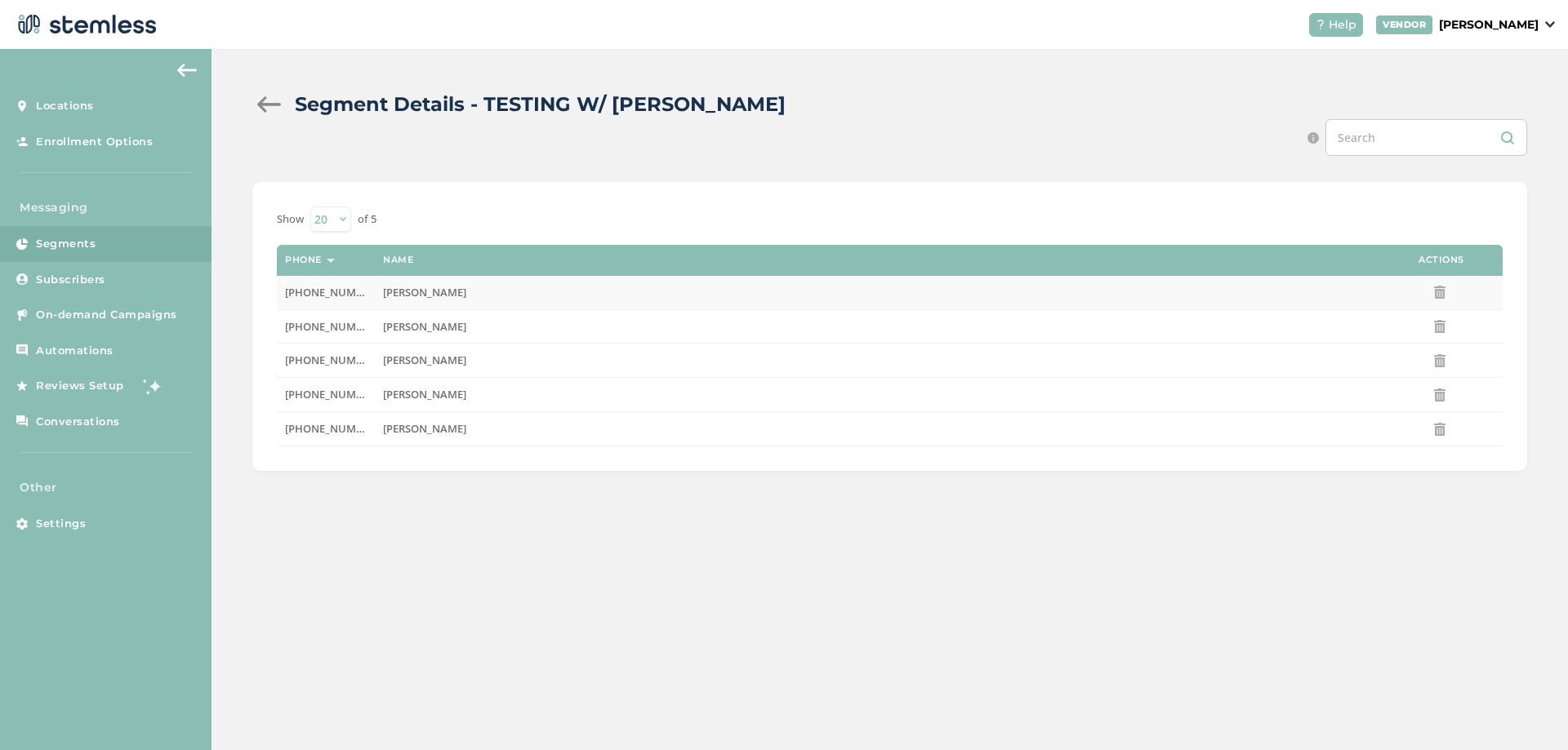
copy span "[PHONE_NUMBER]"
click at [370, 328] on td "[PHONE_NUMBER]" at bounding box center [325, 327] width 98 height 34
drag, startPoint x: 373, startPoint y: 328, endPoint x: 275, endPoint y: 324, distance: 98.1
click at [275, 324] on div "Show 20 50 100 of 5 Phone Name Actions (385) 233-1266 Taylee Cooper (404) 983-6…" at bounding box center [890, 326] width 1275 height 289
click at [374, 357] on td "[PHONE_NUMBER]" at bounding box center [325, 361] width 98 height 34
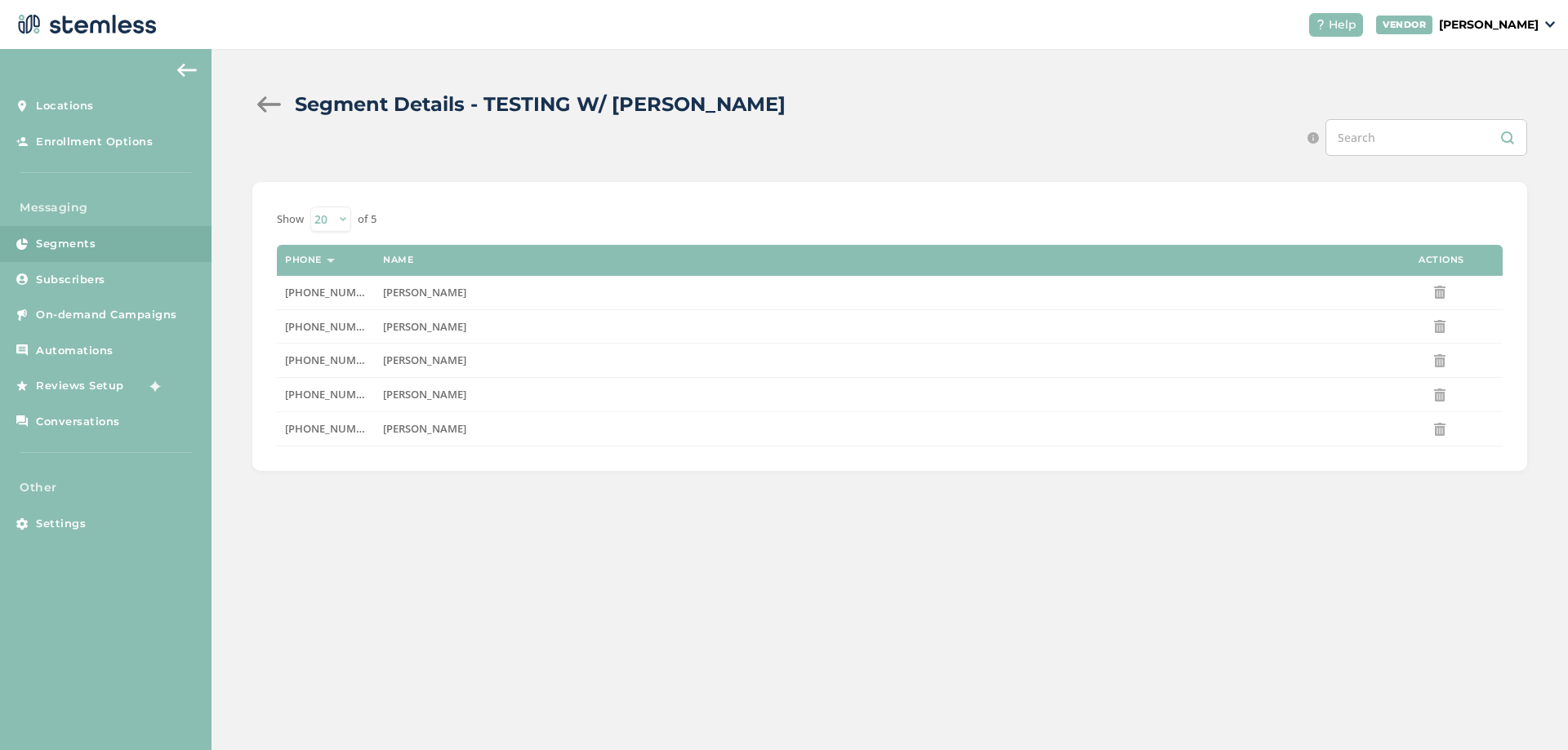
drag, startPoint x: 365, startPoint y: 360, endPoint x: 275, endPoint y: 361, distance: 90.0
click at [275, 361] on div "Show 20 50 100 of 5 Phone Name Actions (385) 233-1266 Taylee Cooper (404) 983-6…" at bounding box center [890, 326] width 1275 height 289
copy table "Phone Name Actions (385) 233-1266 Taylee Cooper (404) 983-6187 Elizabeth Dunn (…"
click at [360, 379] on td "[PHONE_NUMBER]" at bounding box center [325, 395] width 98 height 34
drag, startPoint x: 362, startPoint y: 363, endPoint x: 280, endPoint y: 363, distance: 82.0
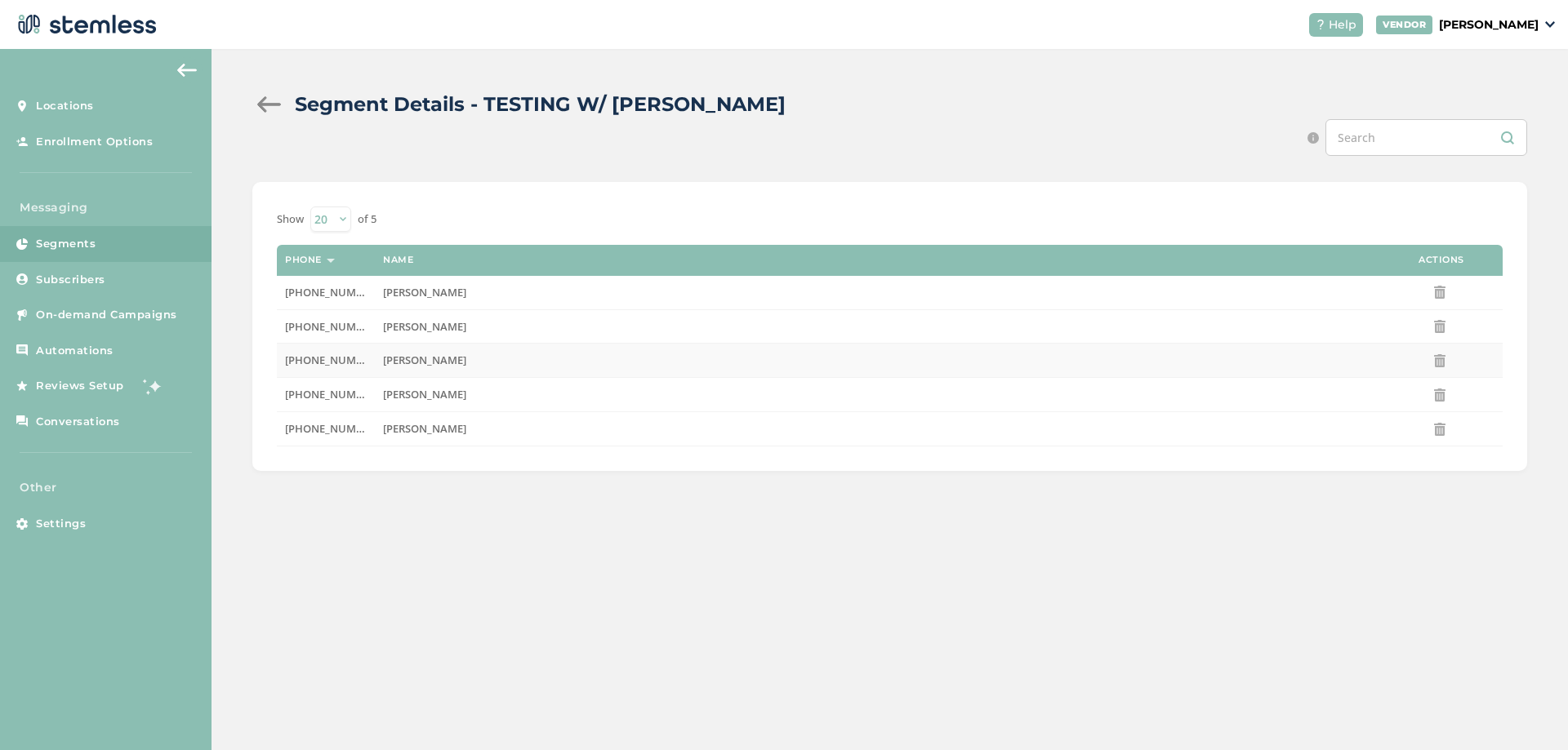
click at [280, 363] on td "[PHONE_NUMBER]" at bounding box center [325, 361] width 98 height 34
copy span "[PHONE_NUMBER]"
click at [356, 331] on span "[PHONE_NUMBER]" at bounding box center [332, 326] width 94 height 15
drag, startPoint x: 368, startPoint y: 328, endPoint x: 276, endPoint y: 324, distance: 92.1
click at [276, 324] on div "Show 20 50 100 of 5 Phone Name Actions (385) 233-1266 Taylee Cooper (404) 983-6…" at bounding box center [890, 326] width 1275 height 289
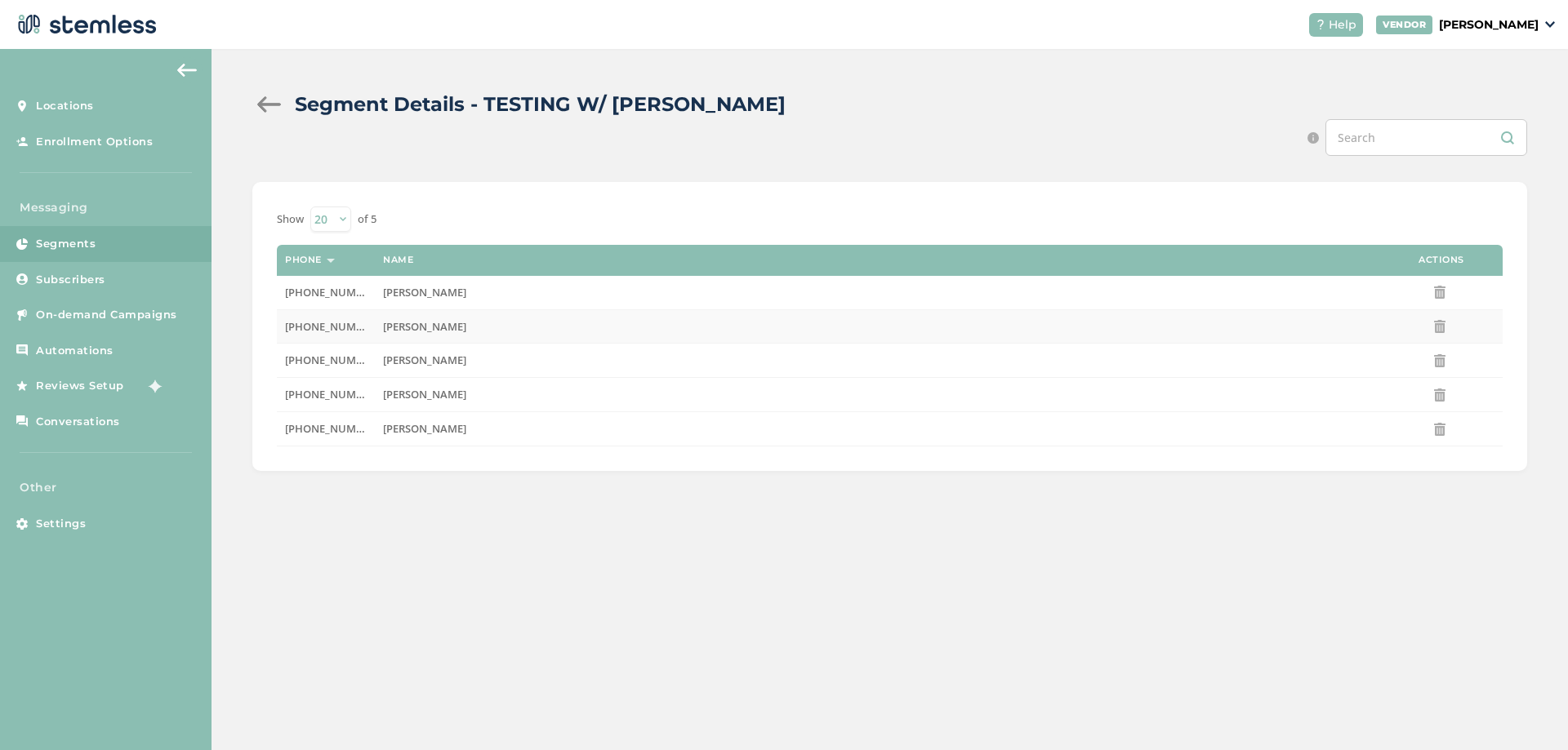
copy table "Phone Name Actions (385) 233-1266 Taylee Cooper (404) 983-6187"
drag, startPoint x: 312, startPoint y: 334, endPoint x: 364, endPoint y: 332, distance: 52.0
click at [312, 334] on td "[PHONE_NUMBER]" at bounding box center [325, 327] width 98 height 34
click at [367, 330] on label "[PHONE_NUMBER]" at bounding box center [326, 327] width 82 height 14
click at [336, 328] on span "[PHONE_NUMBER]" at bounding box center [332, 326] width 94 height 15
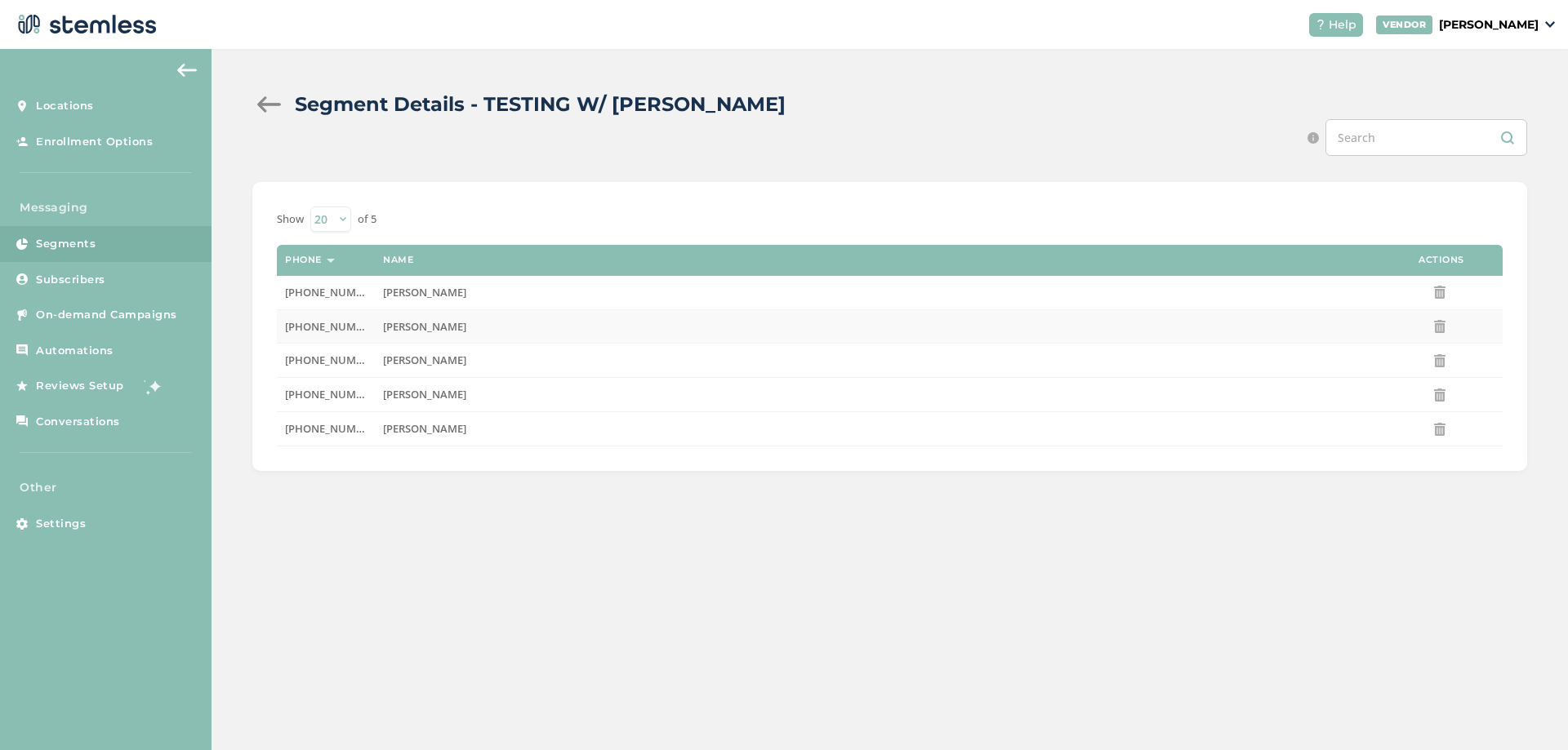
drag, startPoint x: 366, startPoint y: 328, endPoint x: 285, endPoint y: 328, distance: 81.0
click at [285, 328] on label "[PHONE_NUMBER]" at bounding box center [326, 327] width 82 height 14
copy span "[PHONE_NUMBER]"
drag, startPoint x: 342, startPoint y: 427, endPoint x: 282, endPoint y: 426, distance: 60.0
click at [282, 426] on td "(817) 403-0156" at bounding box center [325, 429] width 98 height 34
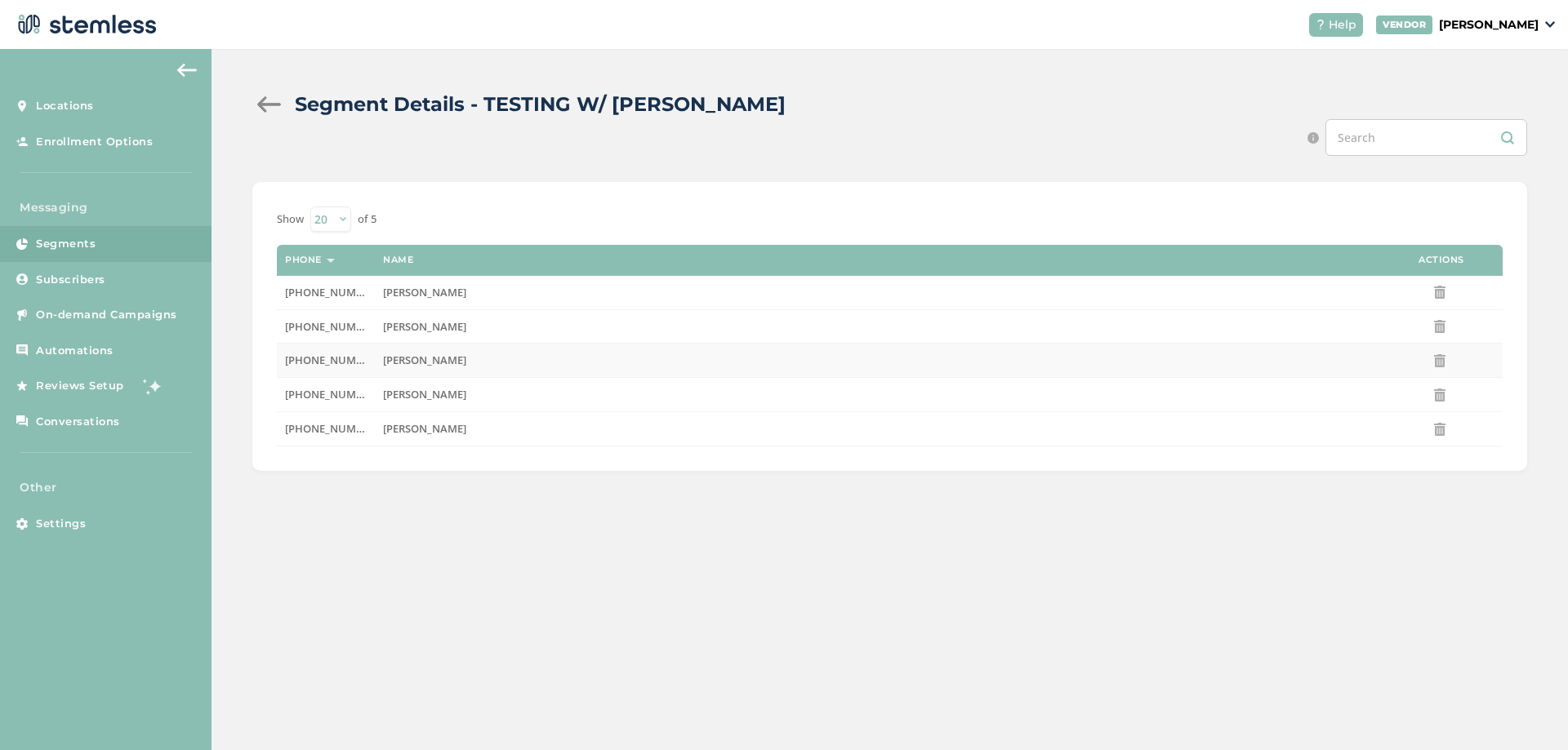
copy span "(817) 403-0156"
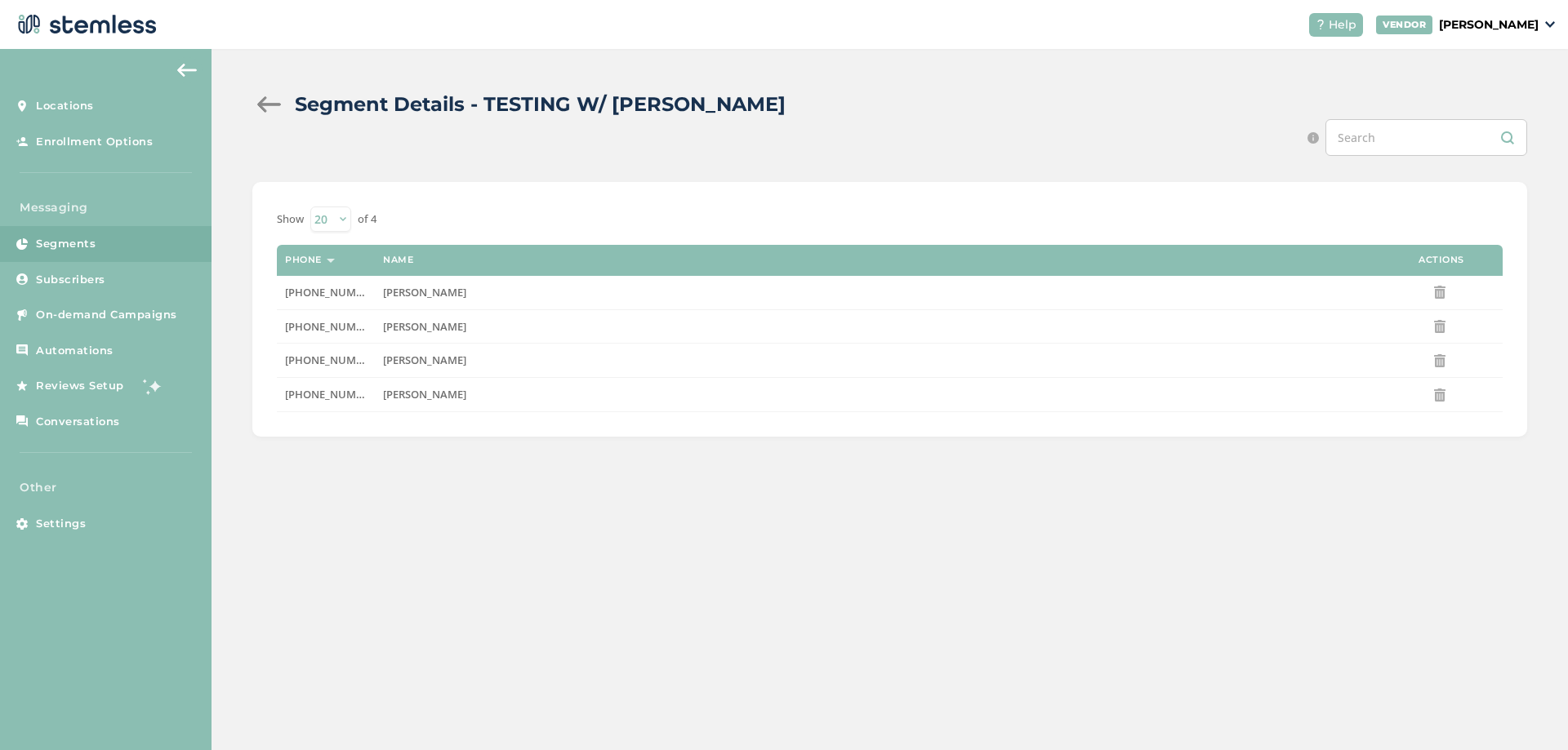
click at [268, 106] on div at bounding box center [269, 104] width 32 height 16
